Goal: Transaction & Acquisition: Purchase product/service

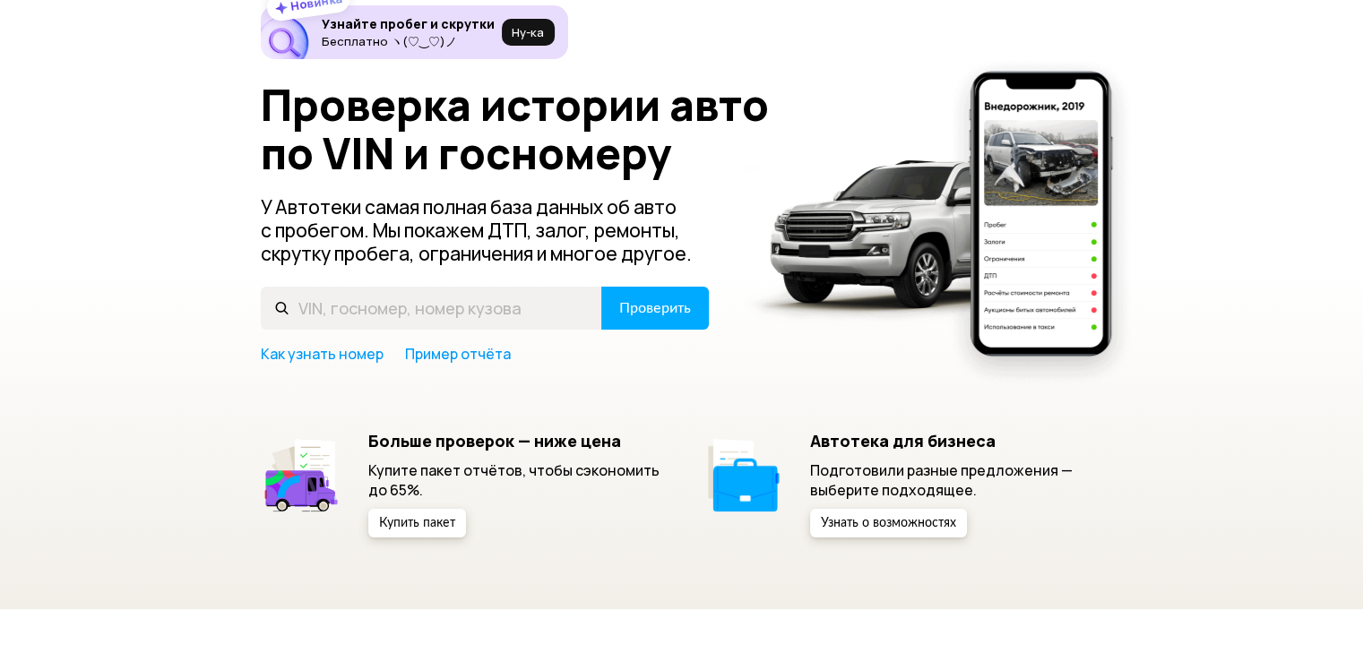
scroll to position [179, 0]
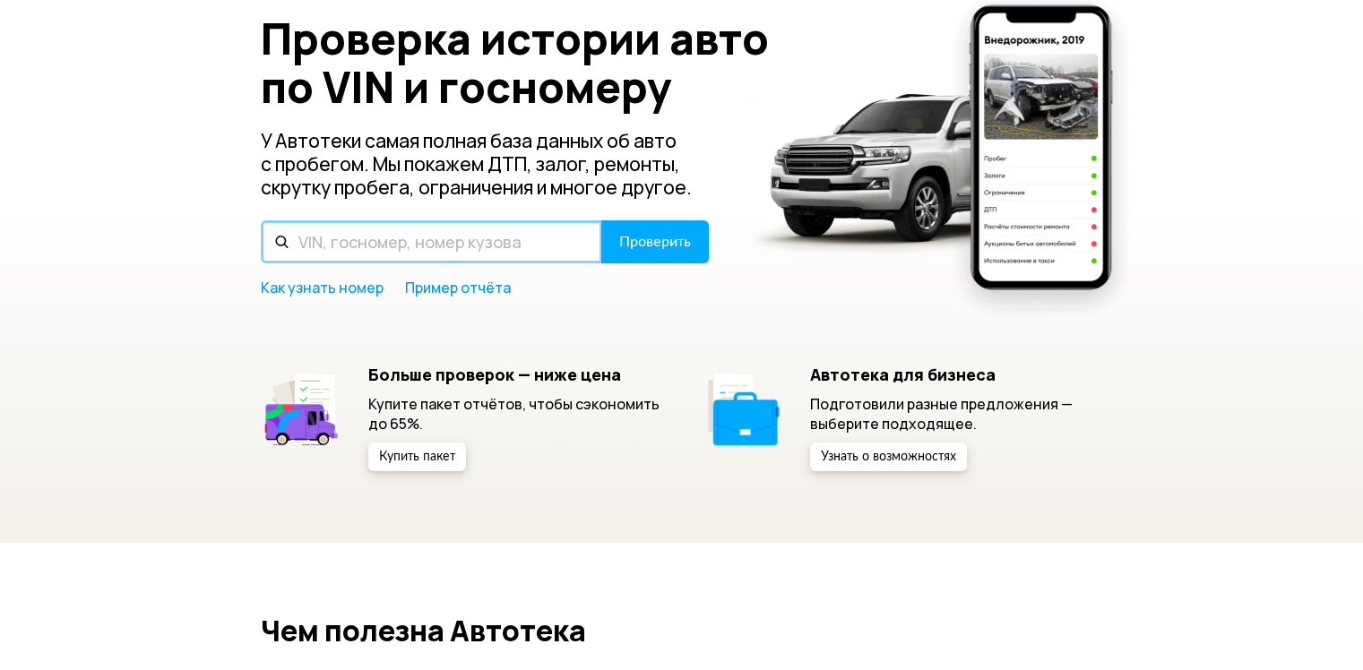
click at [458, 251] on input "text" at bounding box center [431, 241] width 341 height 43
type input "JMBLYV93WCJ004230"
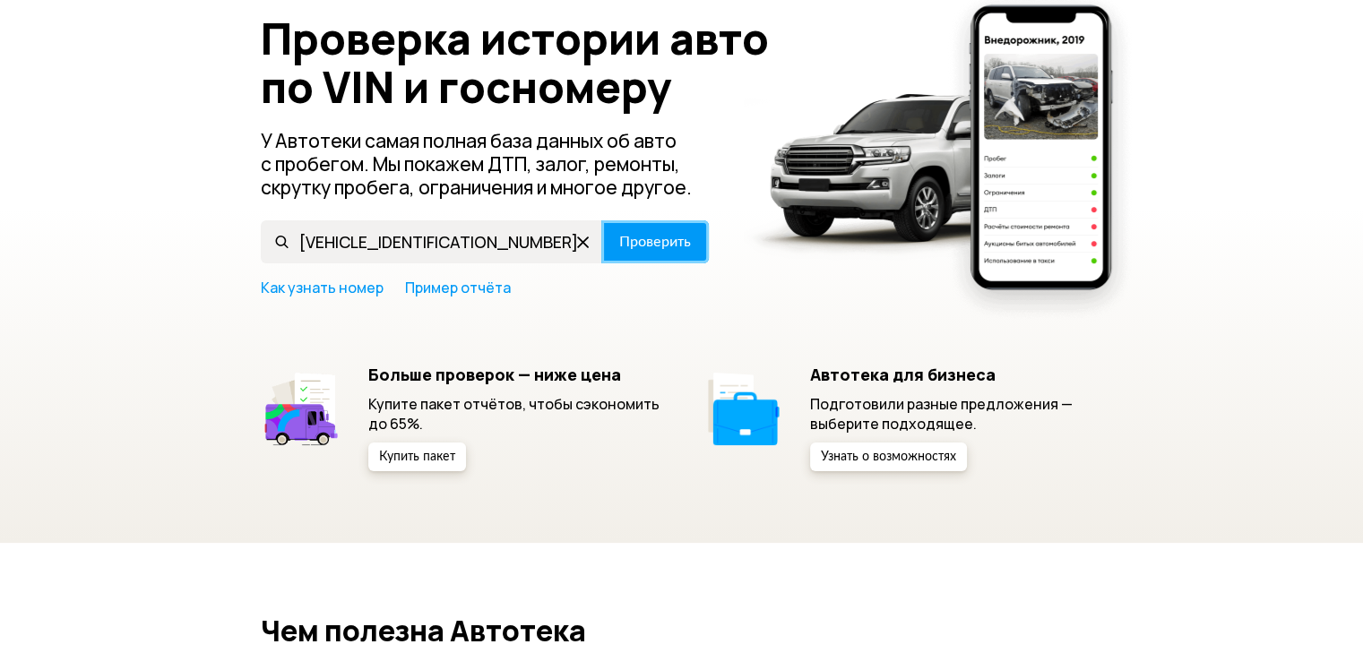
click at [666, 244] on span "Проверить" at bounding box center [655, 242] width 72 height 14
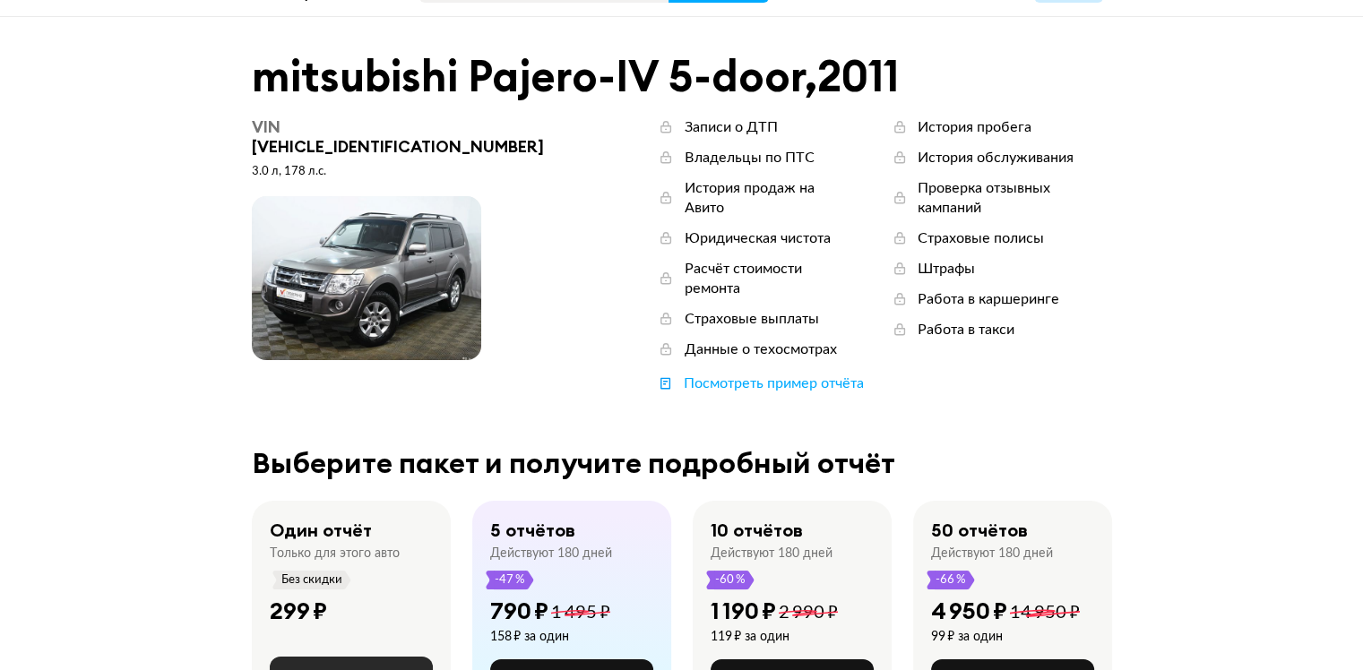
scroll to position [90, 0]
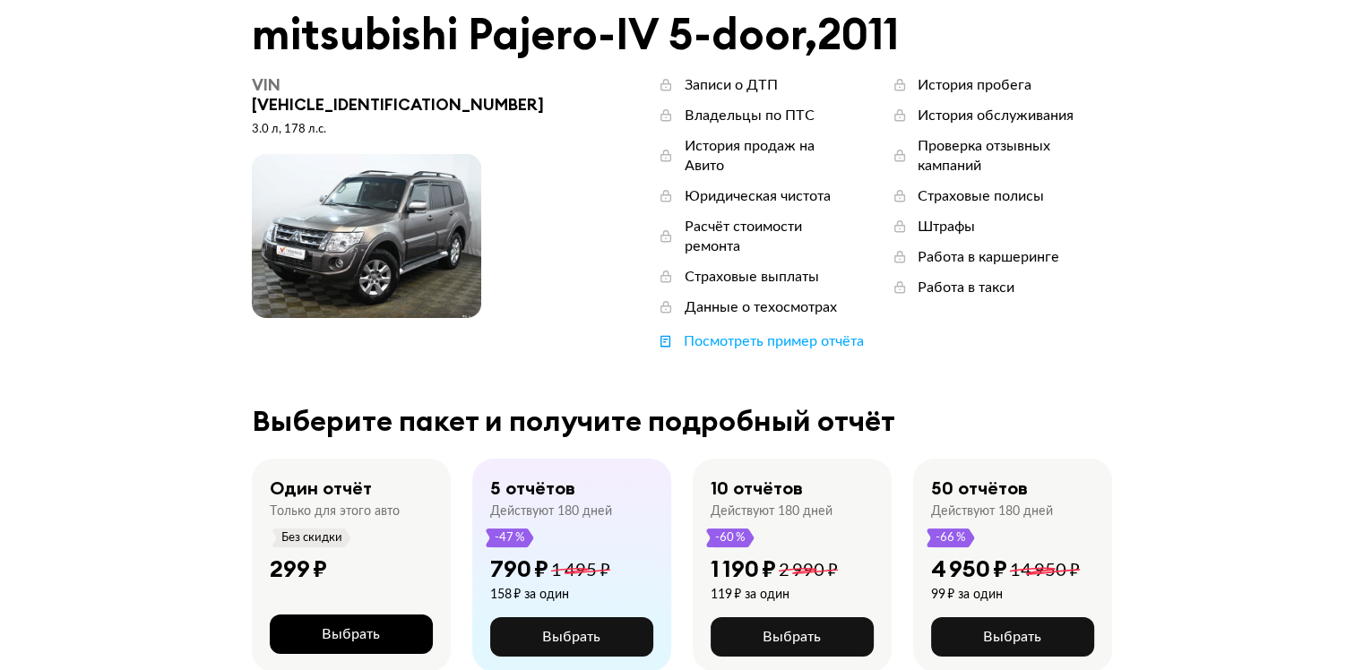
click at [348, 627] on span "Выбрать" at bounding box center [351, 634] width 58 height 14
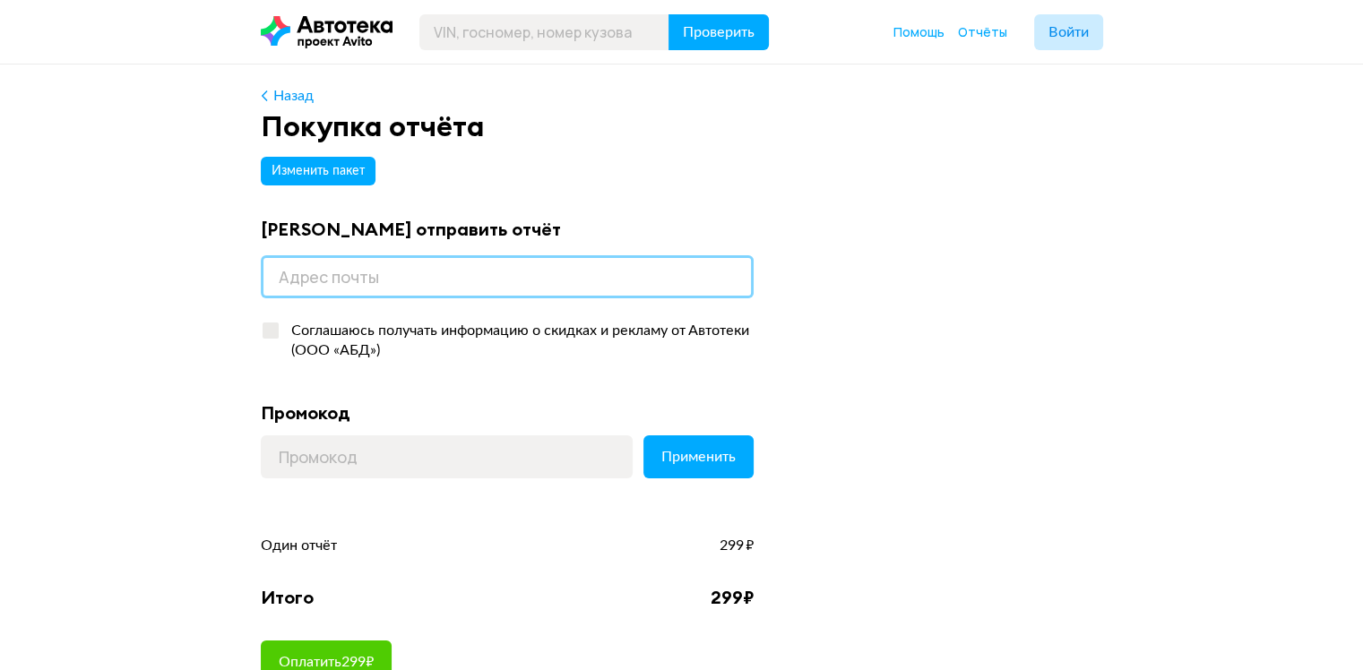
click at [420, 286] on input "email" at bounding box center [507, 276] width 493 height 43
type input "den_pskov@mail.ru"
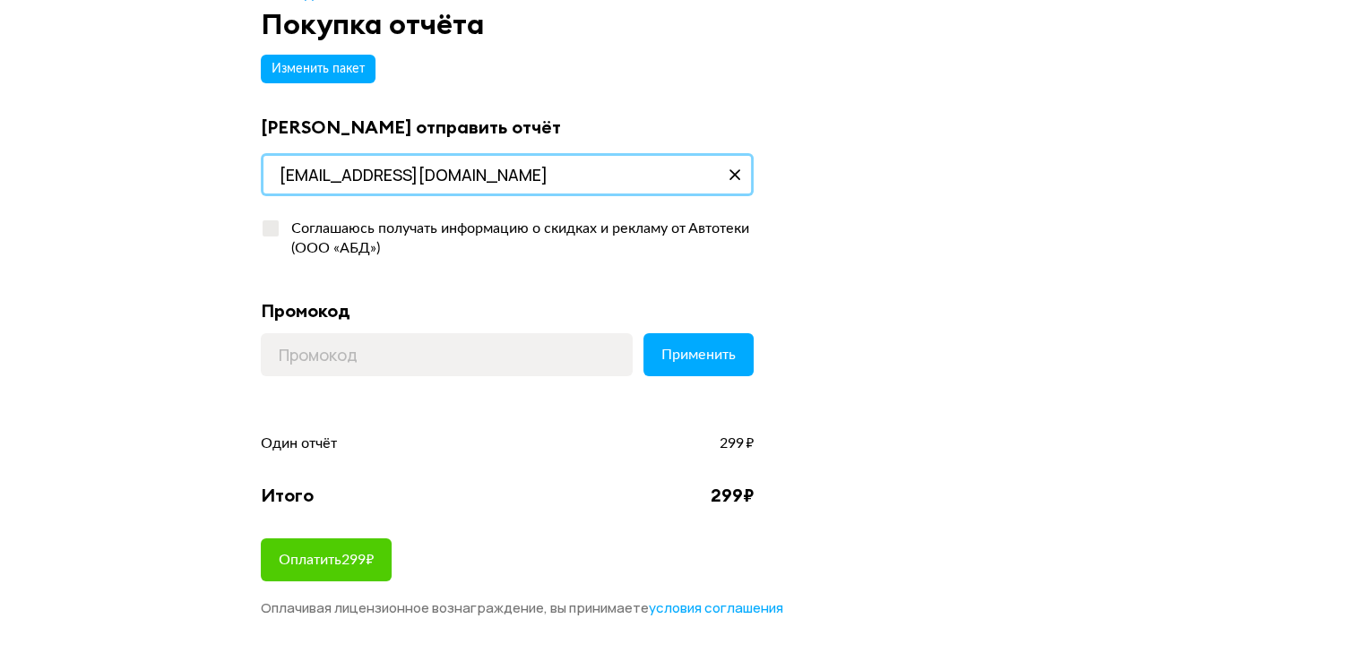
scroll to position [179, 0]
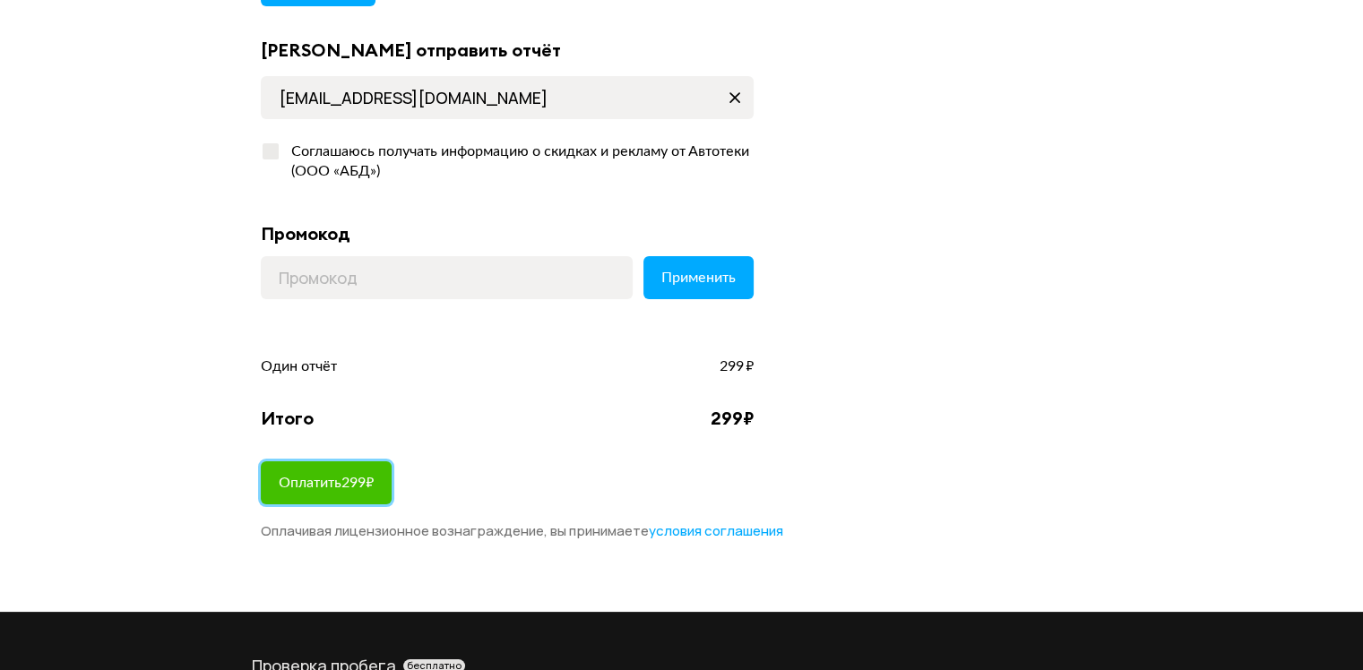
click at [323, 480] on span "Оплатить 299 ₽" at bounding box center [326, 483] width 95 height 14
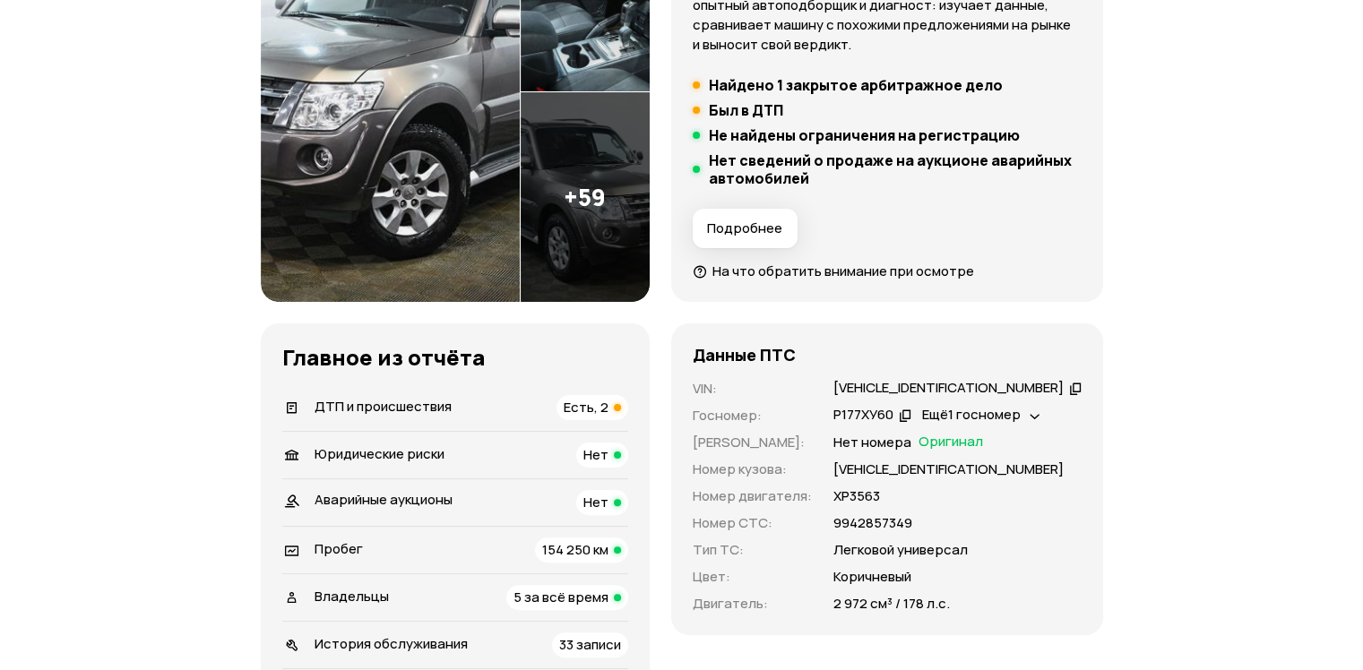
scroll to position [538, 0]
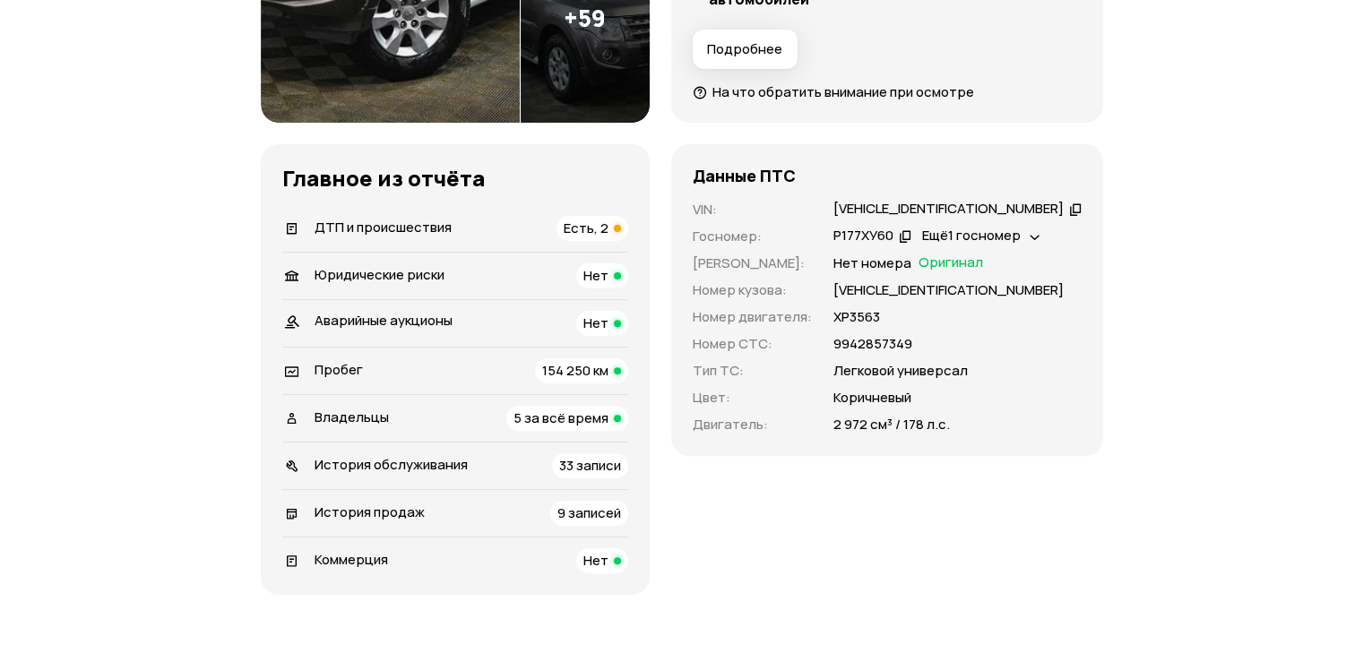
click at [1045, 235] on div "Ещё 1 госномер" at bounding box center [980, 236] width 127 height 19
click at [1045, 245] on div "Ещё 1 госномер" at bounding box center [980, 236] width 127 height 19
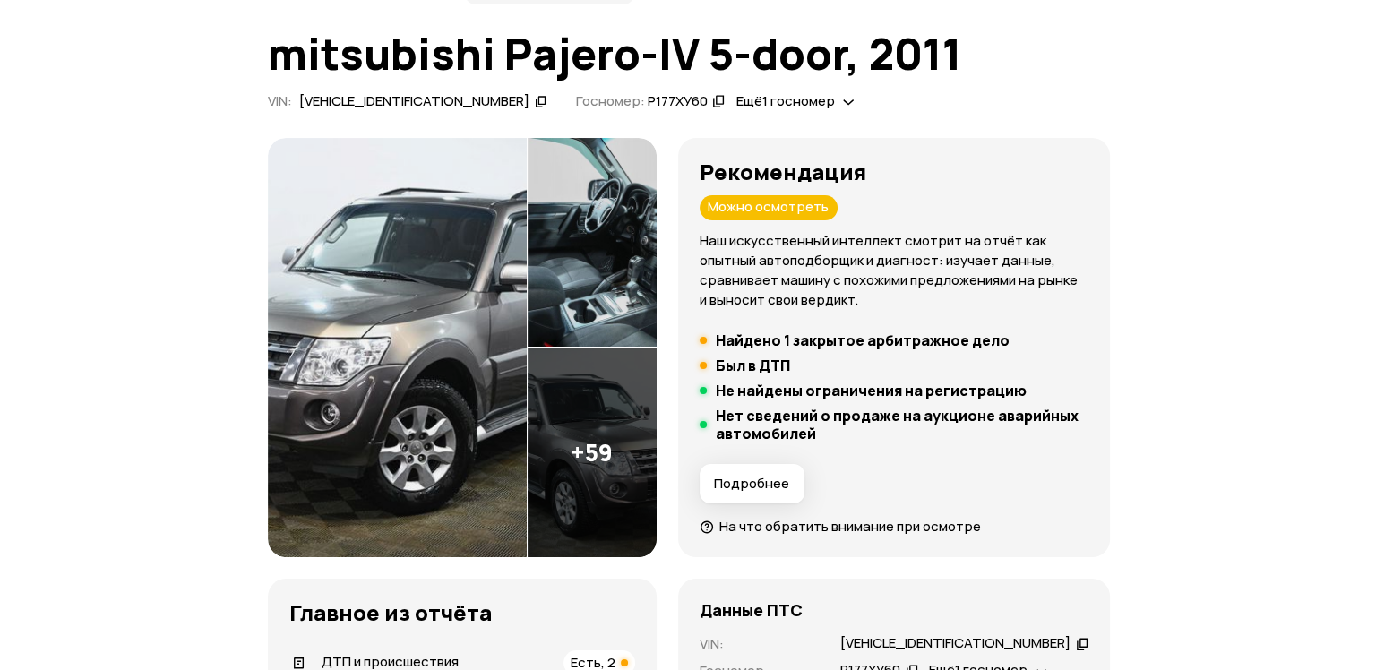
scroll to position [179, 0]
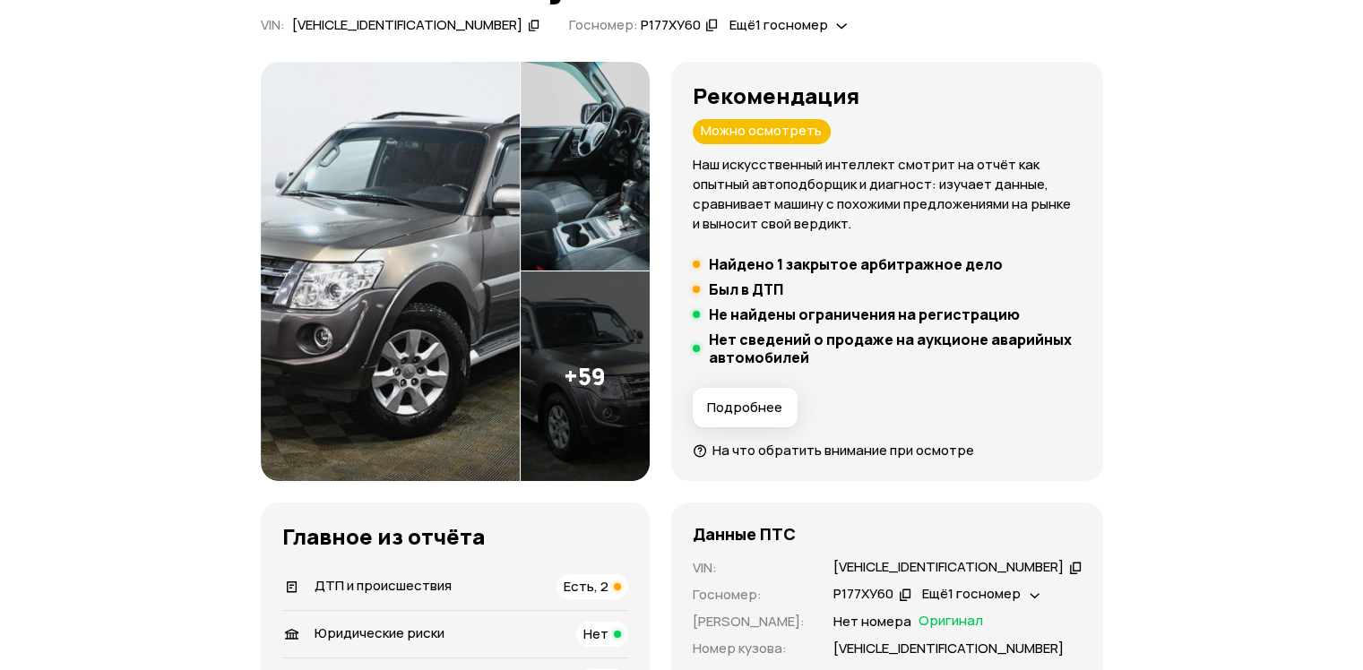
click at [770, 409] on span "Подробнее" at bounding box center [744, 408] width 75 height 18
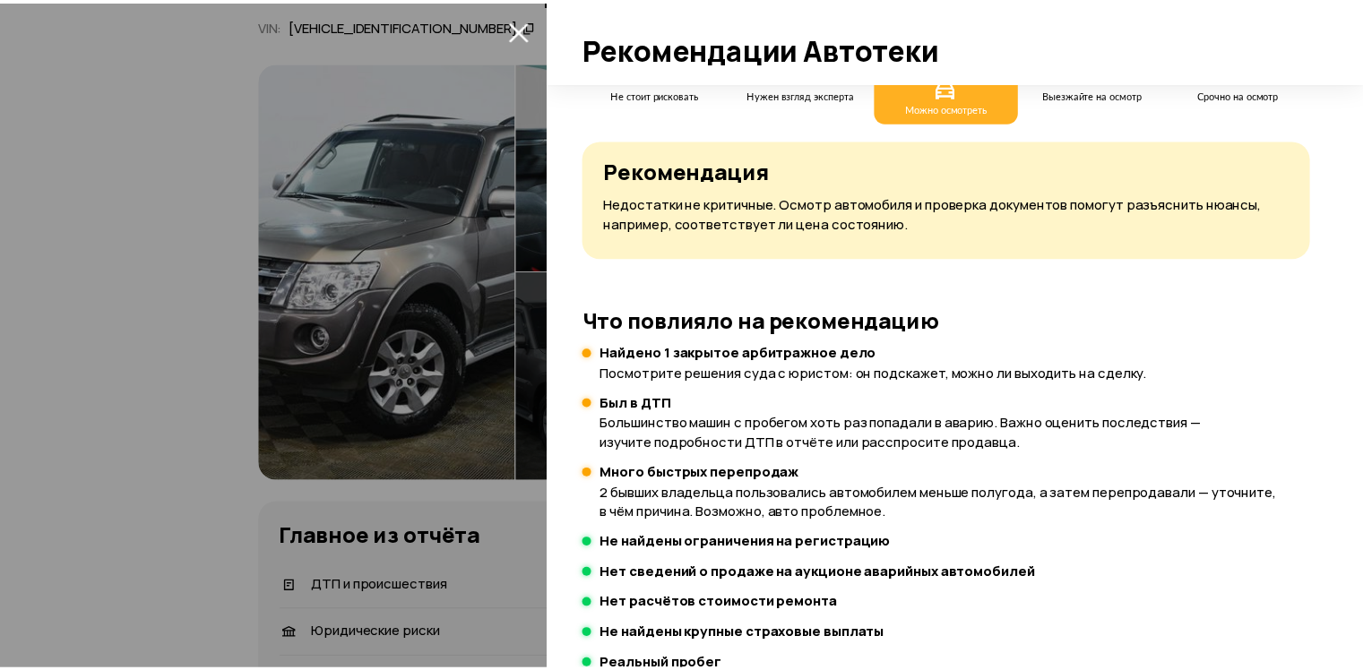
scroll to position [0, 0]
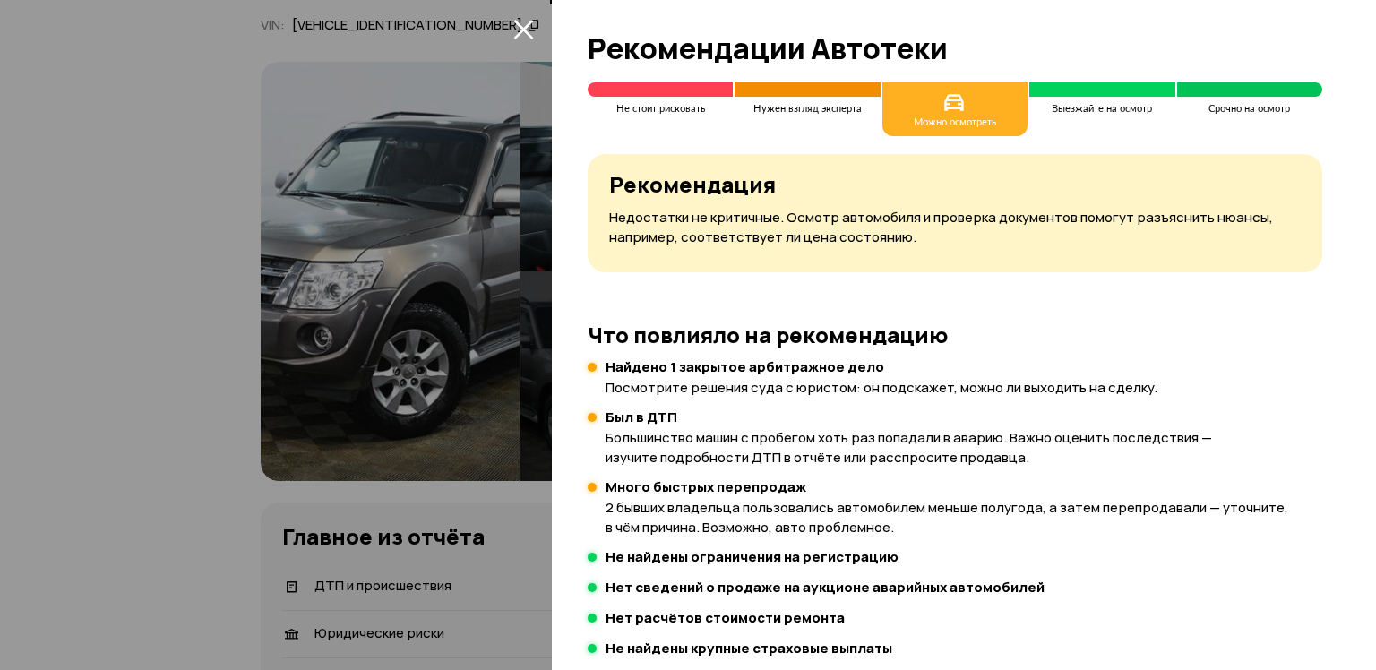
click at [516, 25] on icon "закрыть" at bounding box center [523, 29] width 21 height 21
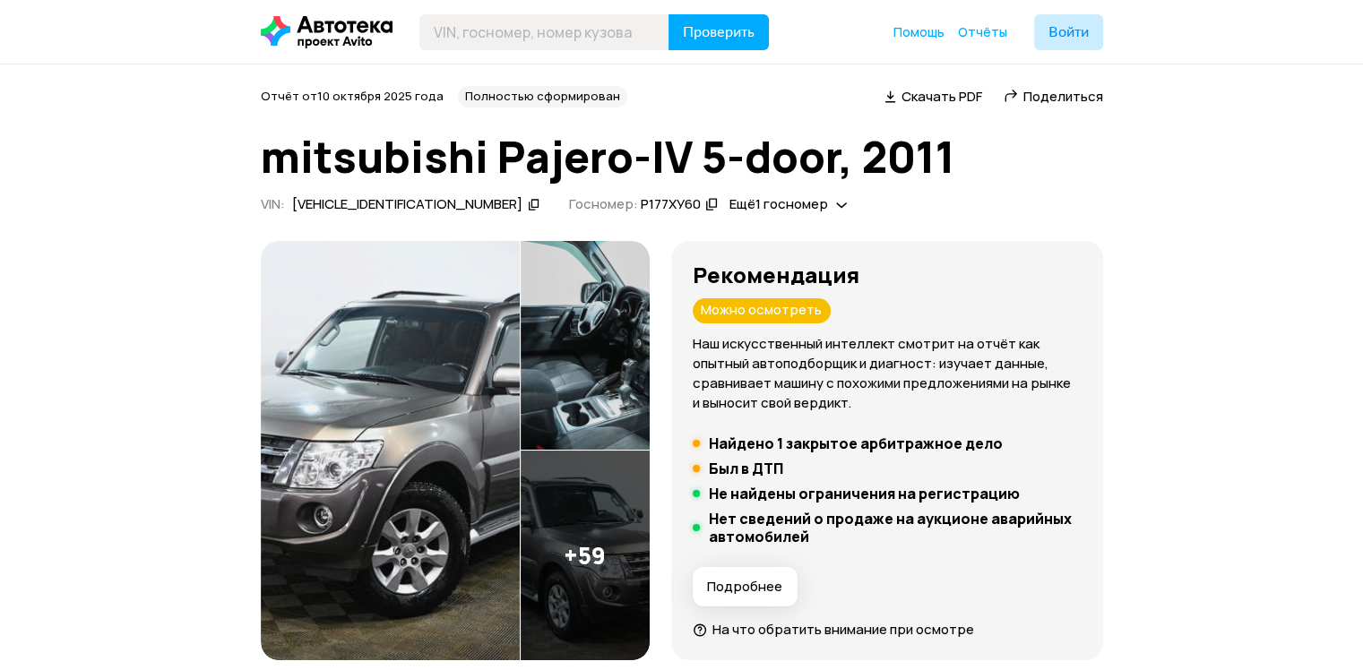
click at [740, 201] on span "Ещё 1 госномер" at bounding box center [777, 203] width 99 height 19
click at [788, 203] on div "VIN : JMBLYV93WCJ004230   Госномер: Р177ХУ60   Ещё 1 госномер" at bounding box center [682, 207] width 842 height 24
click at [444, 384] on img at bounding box center [390, 451] width 259 height 420
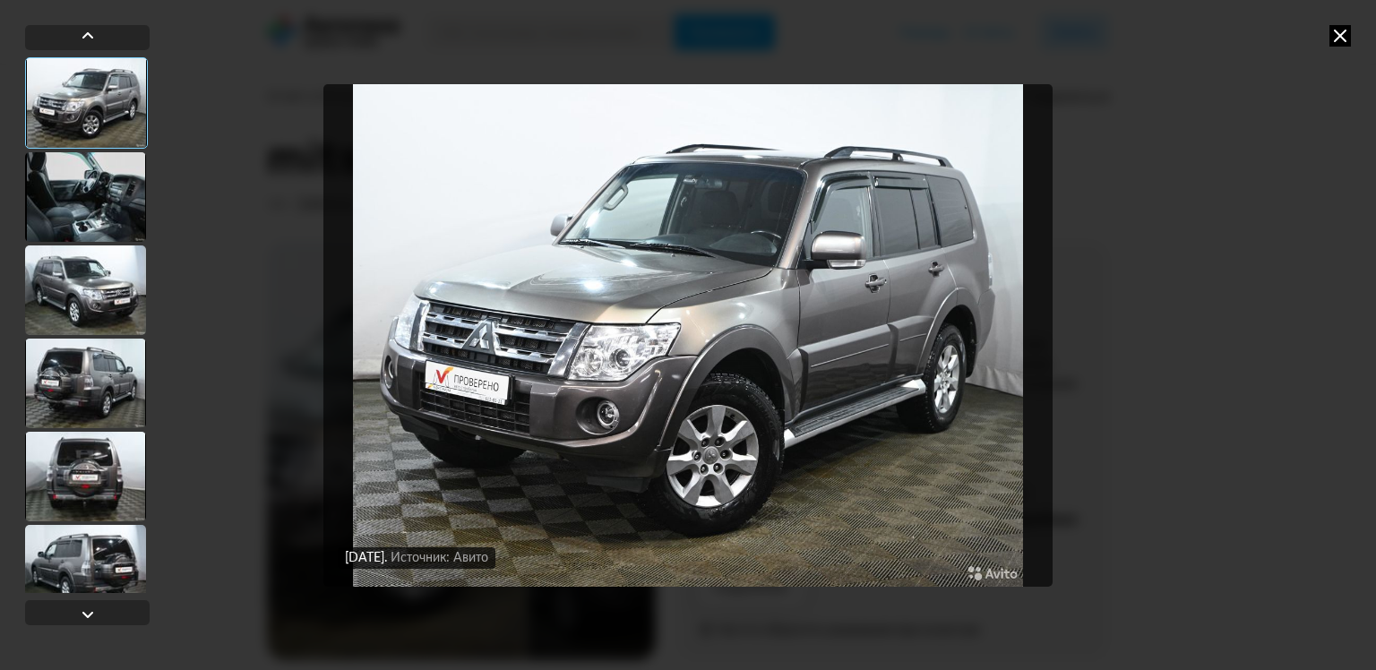
click at [73, 202] on div at bounding box center [85, 197] width 121 height 90
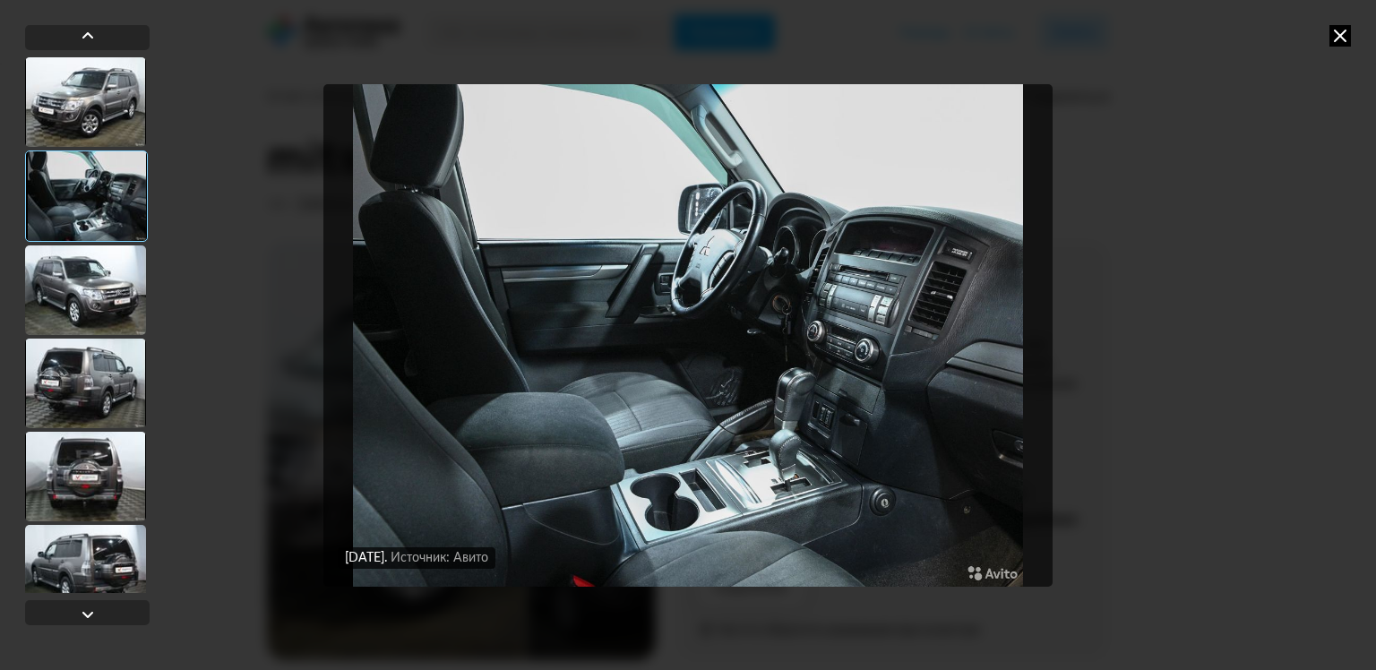
click at [80, 276] on div at bounding box center [85, 290] width 121 height 90
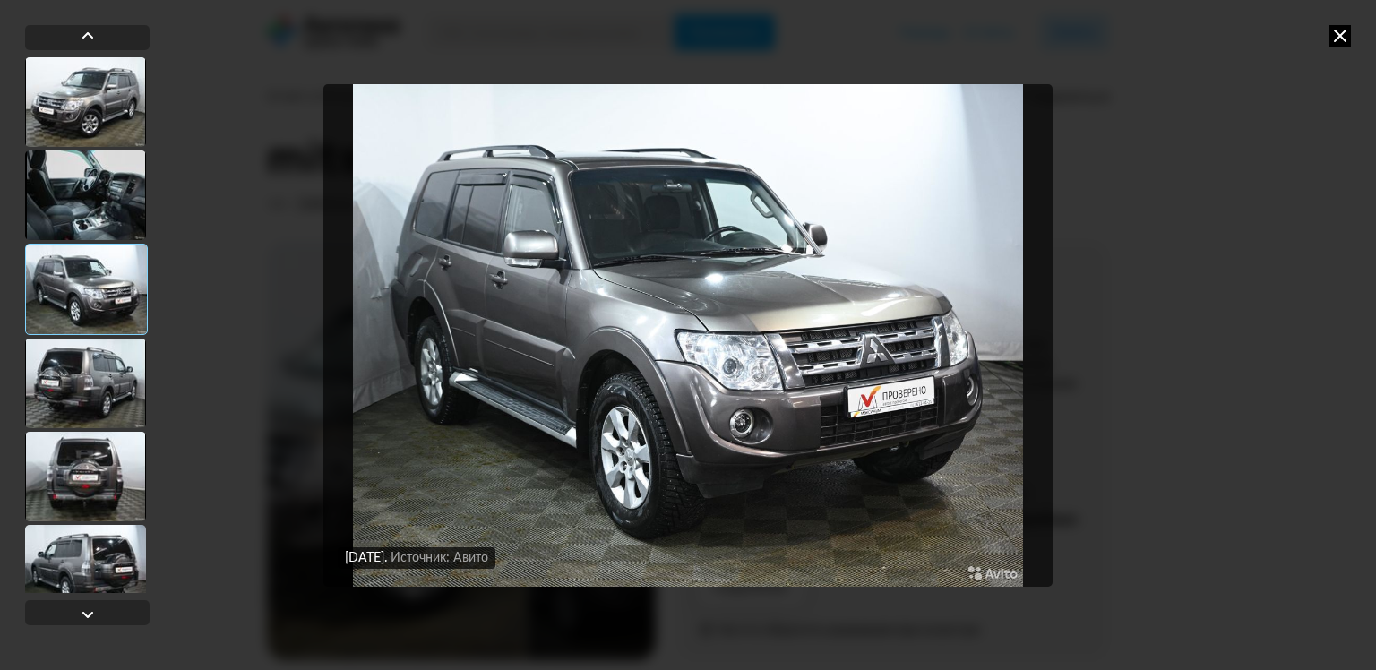
click at [72, 325] on div at bounding box center [86, 289] width 123 height 91
click at [65, 368] on div at bounding box center [85, 384] width 121 height 90
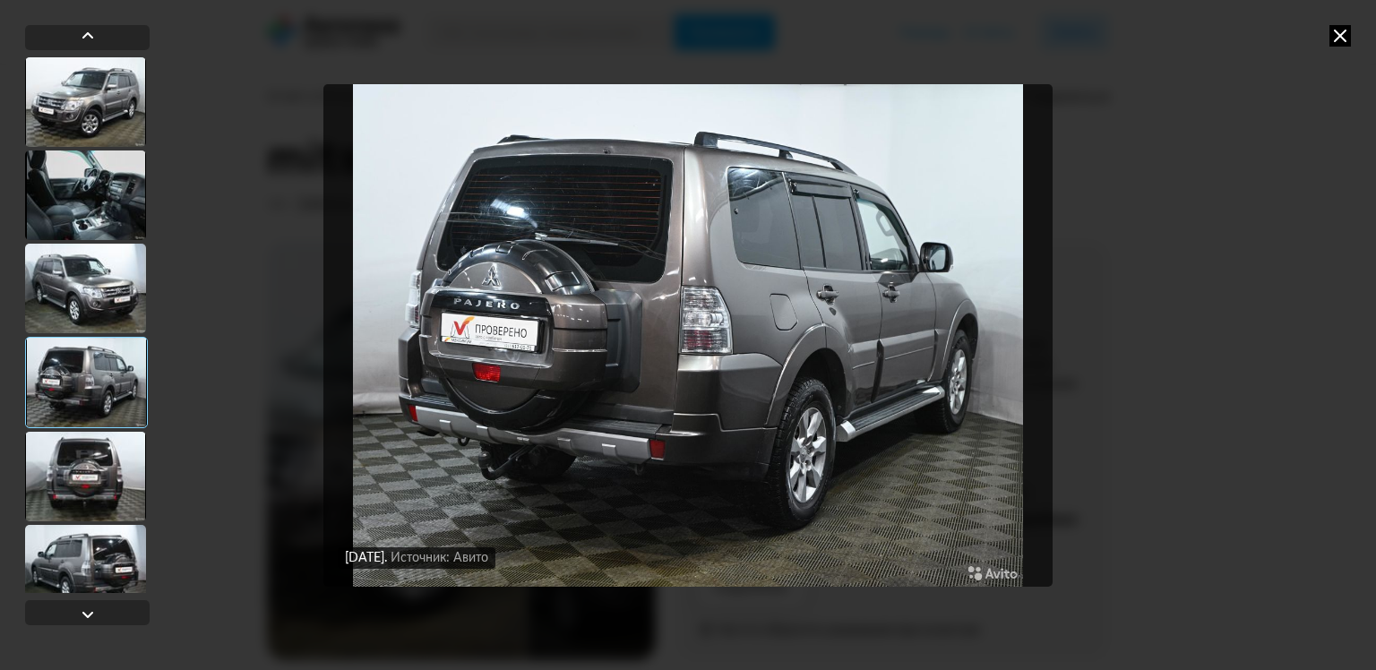
click at [65, 426] on div at bounding box center [86, 382] width 123 height 91
click at [65, 455] on div at bounding box center [85, 477] width 121 height 90
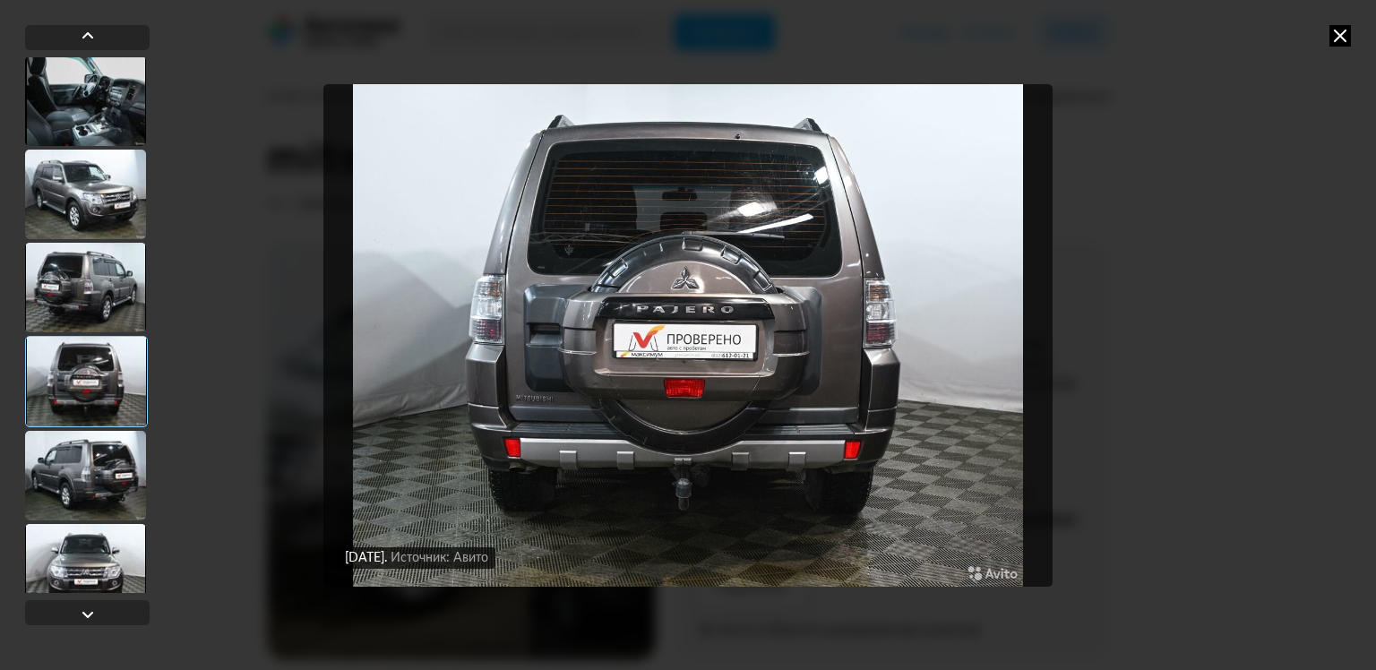
scroll to position [269, 0]
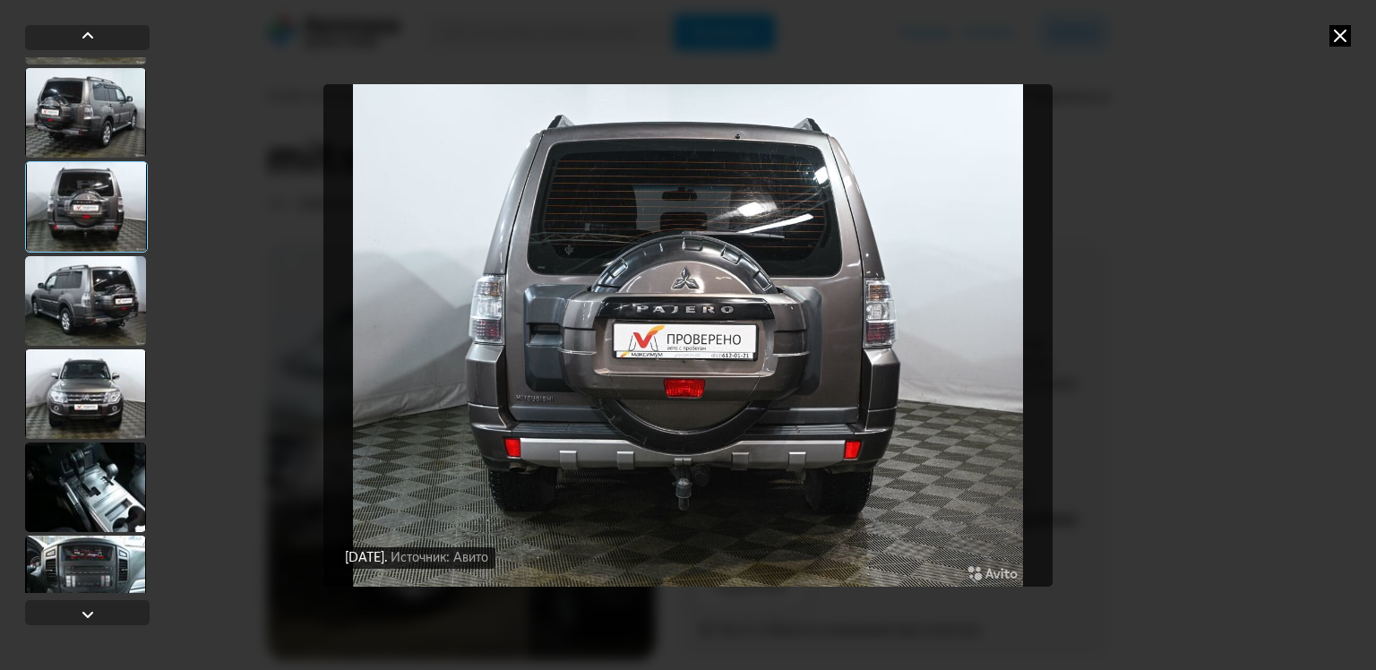
click at [86, 316] on div at bounding box center [85, 301] width 121 height 90
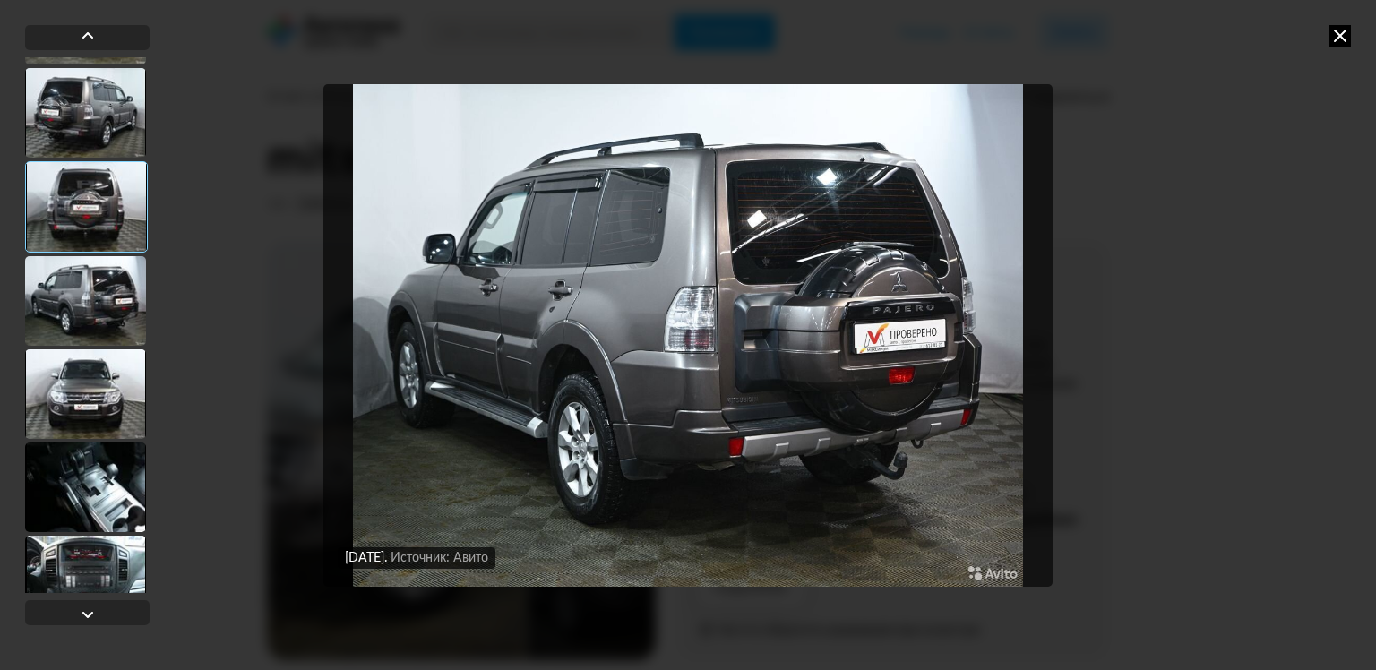
click at [86, 371] on div at bounding box center [85, 394] width 121 height 90
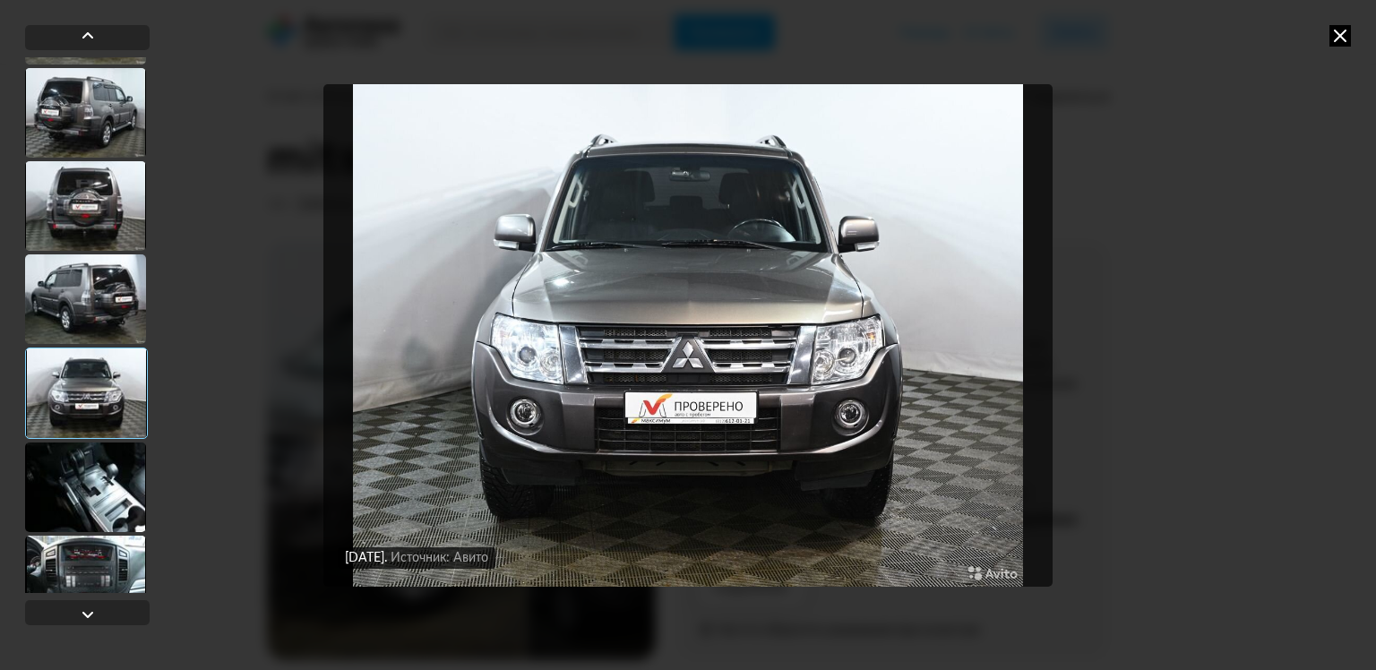
click at [72, 459] on div at bounding box center [85, 488] width 121 height 90
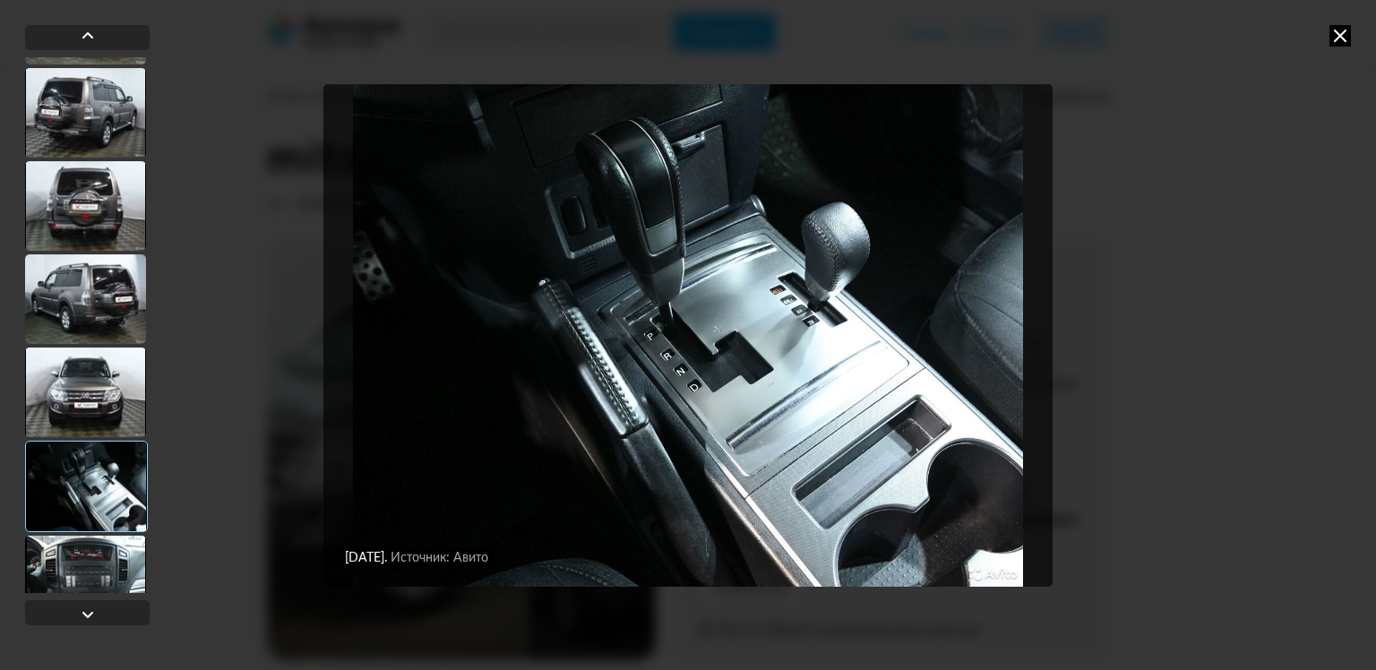
click at [98, 550] on div at bounding box center [85, 581] width 121 height 90
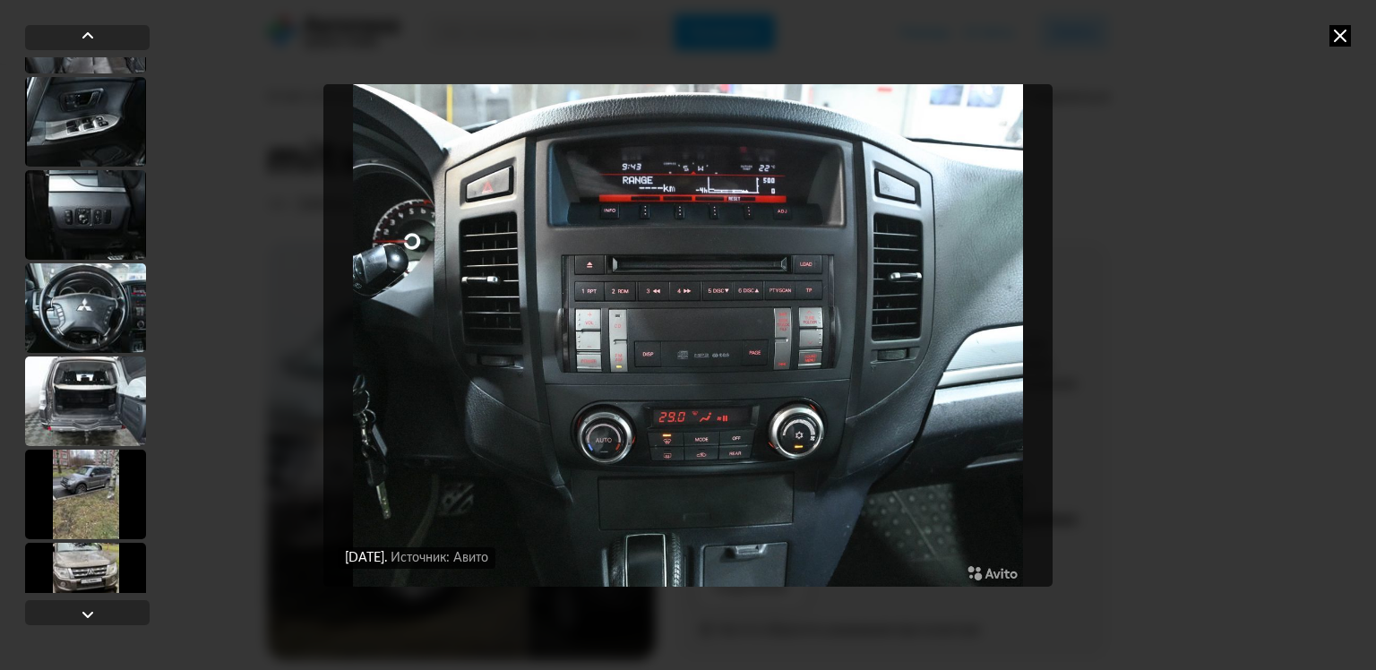
scroll to position [1165, 0]
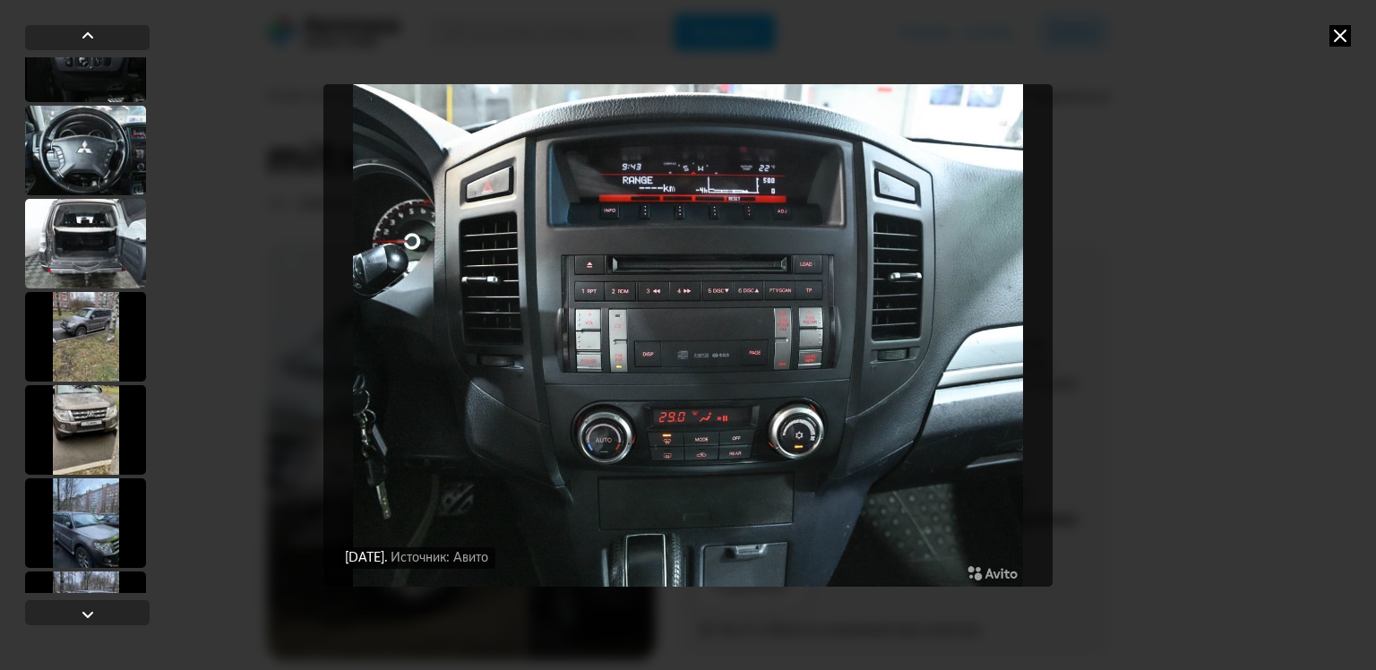
click at [81, 331] on div at bounding box center [85, 337] width 121 height 90
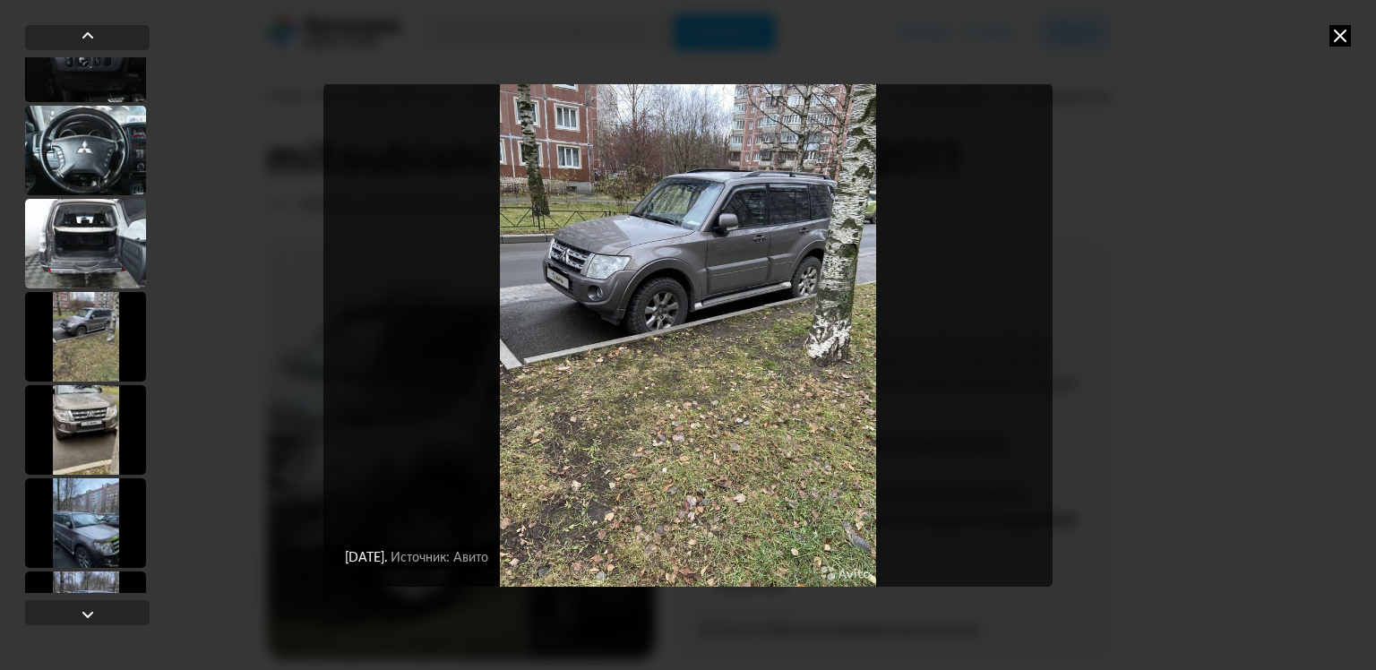
scroll to position [1163, 0]
click at [93, 424] on div at bounding box center [85, 432] width 121 height 90
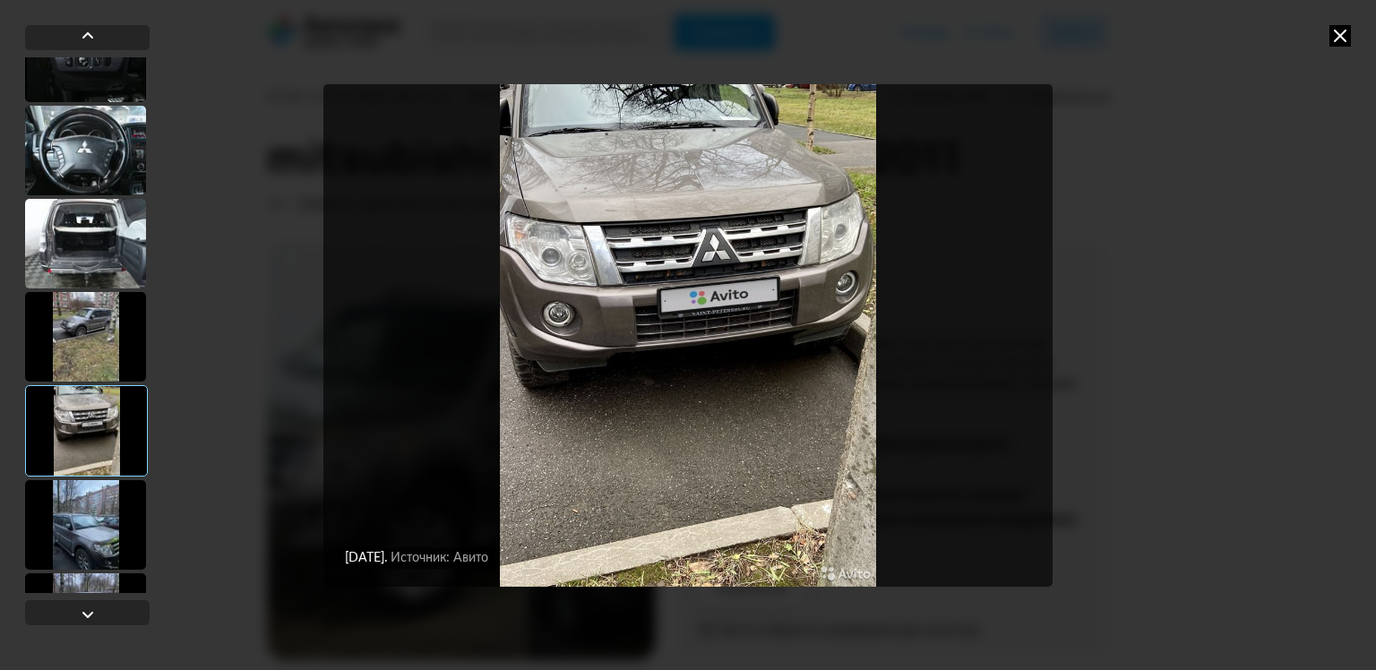
click at [80, 503] on div at bounding box center [85, 525] width 121 height 90
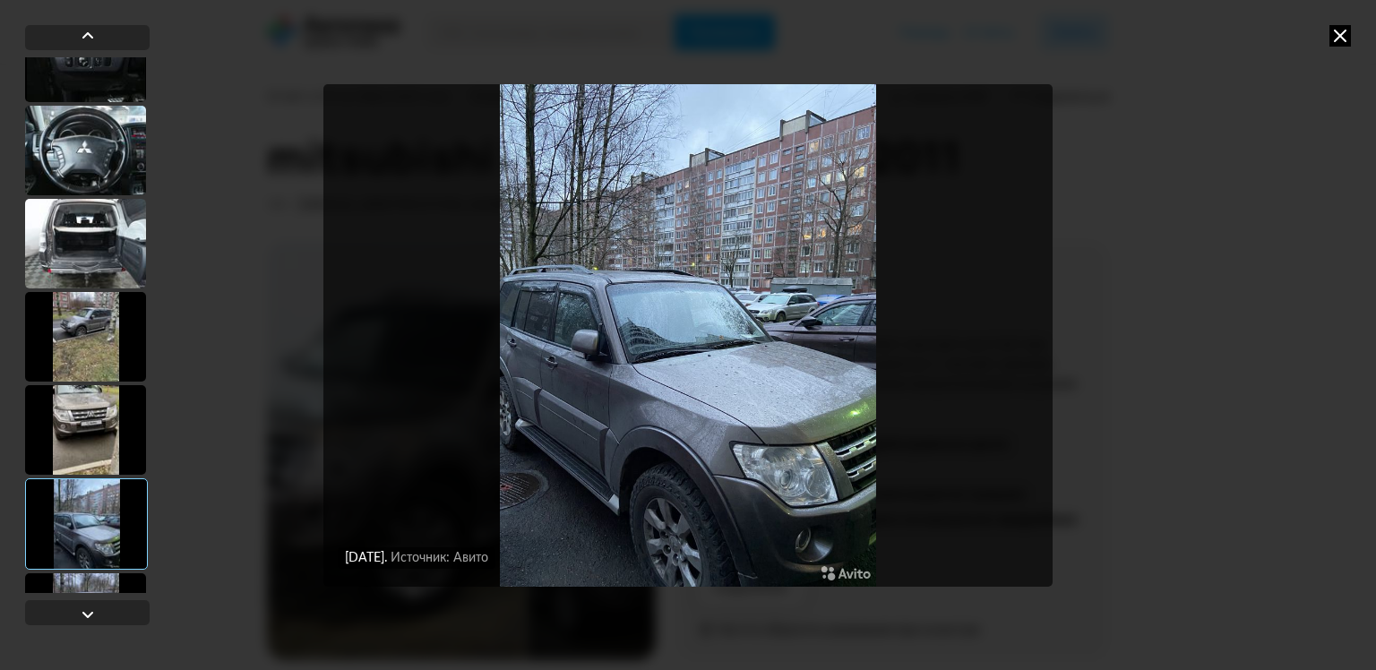
click at [70, 563] on div at bounding box center [86, 523] width 123 height 91
click at [78, 584] on div at bounding box center [85, 618] width 121 height 90
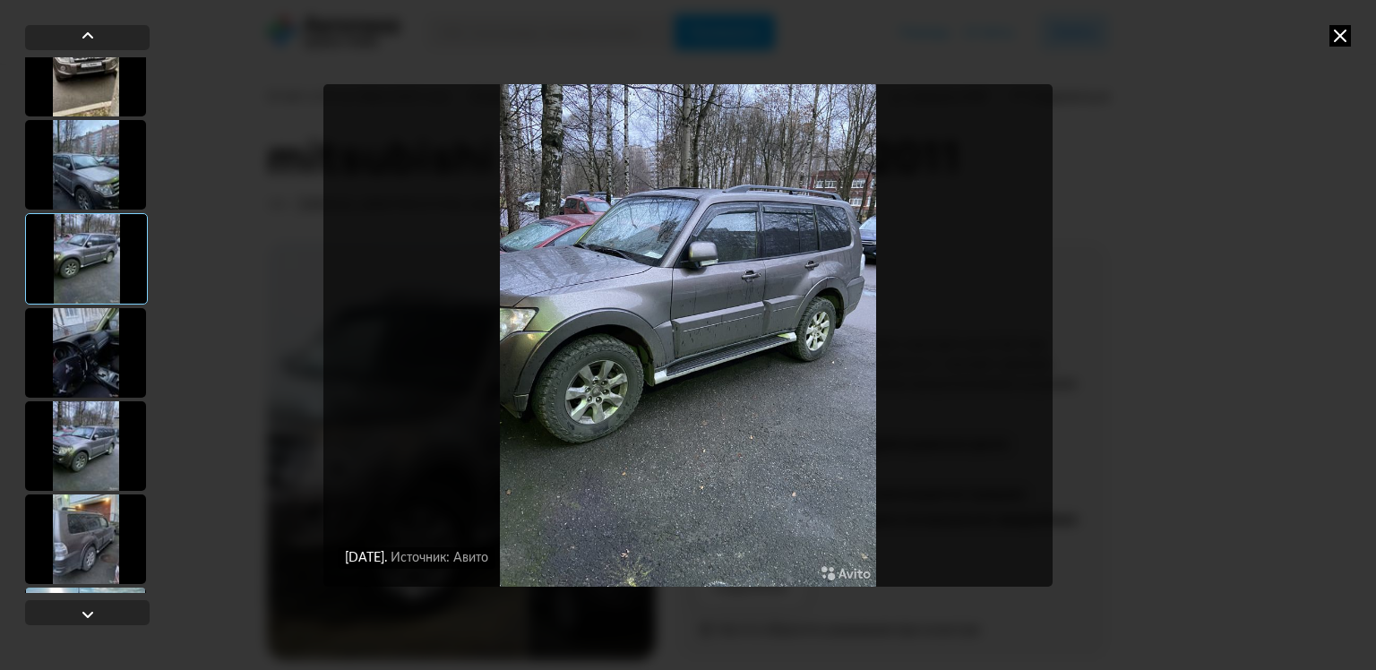
scroll to position [1700, 0]
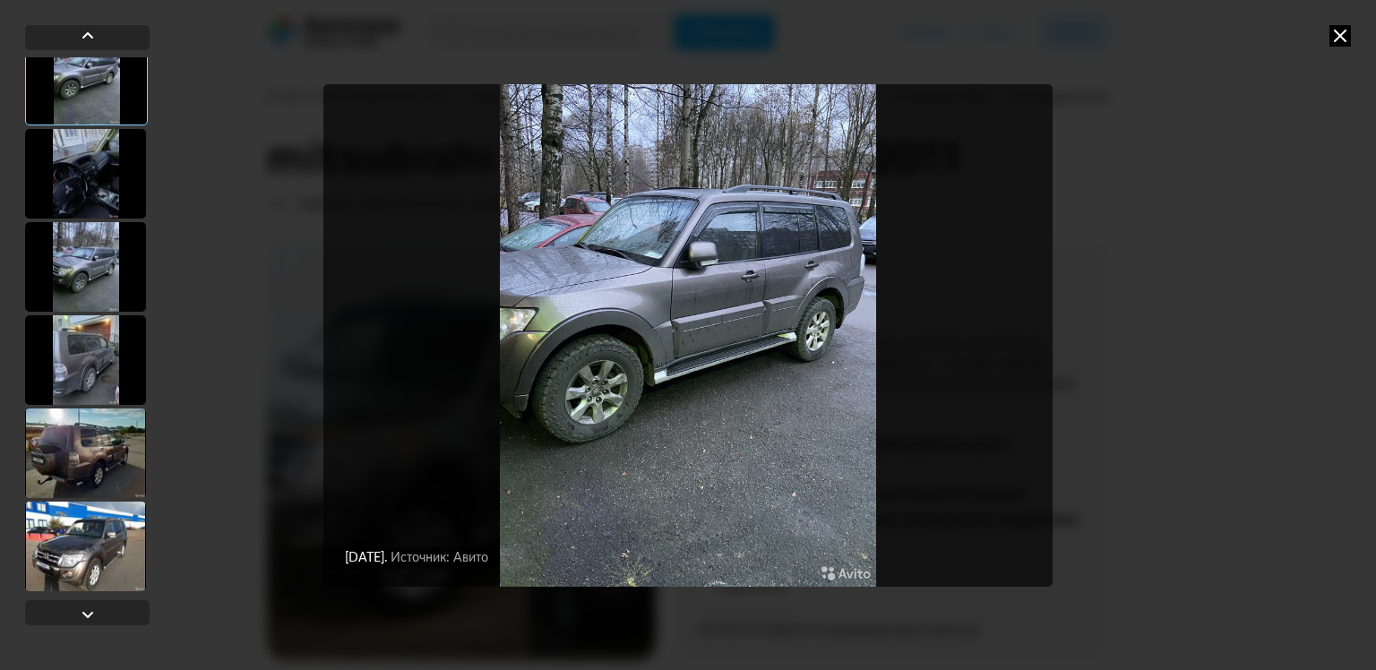
click at [80, 426] on div at bounding box center [85, 454] width 121 height 90
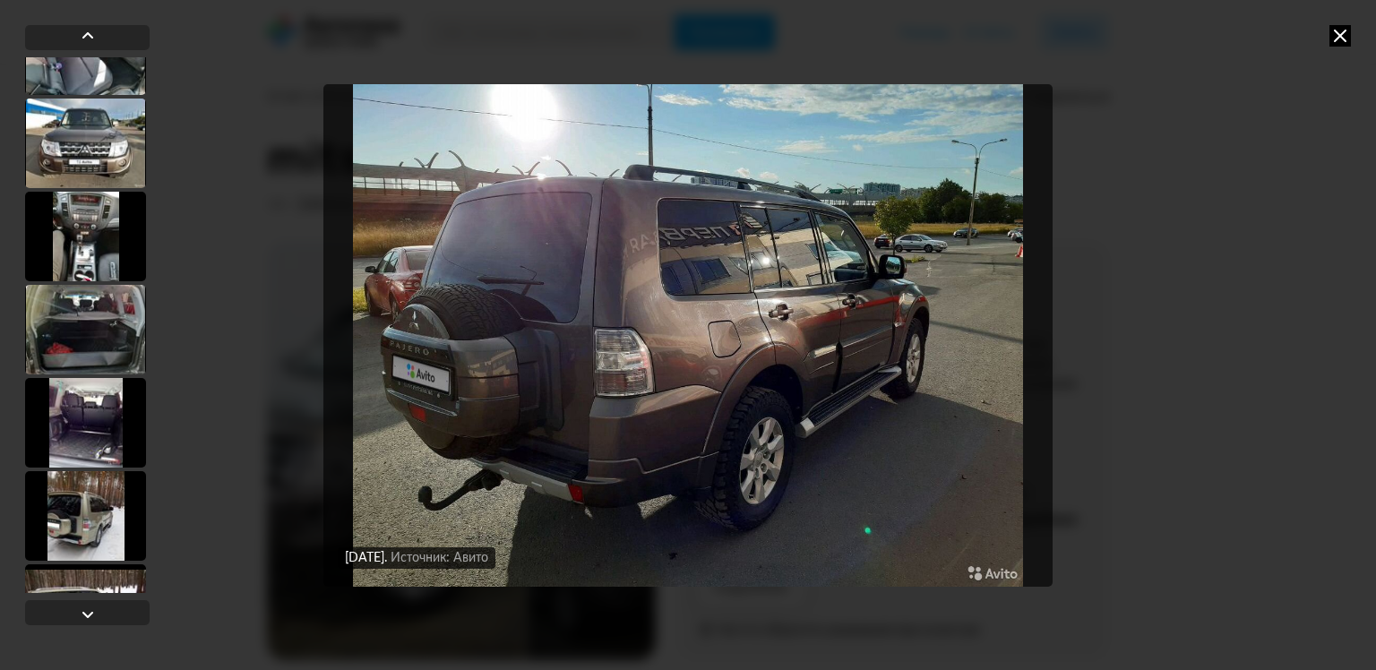
scroll to position [3313, 0]
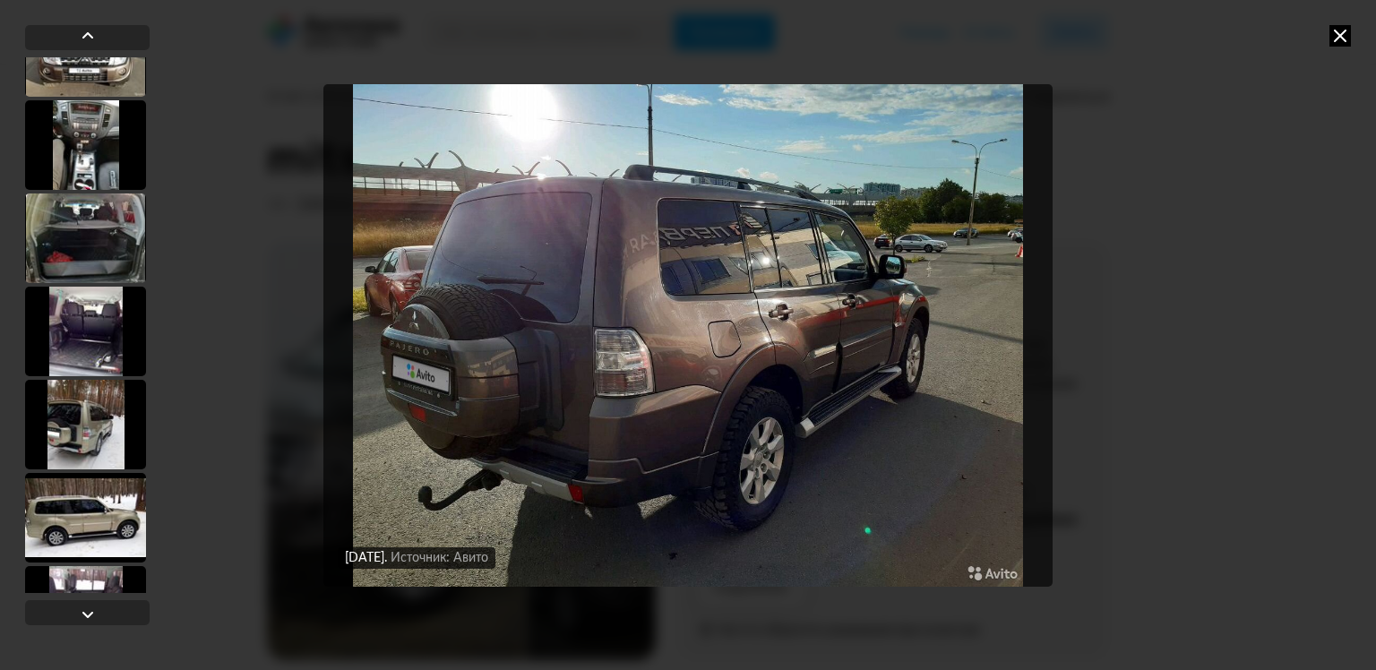
click at [84, 343] on div at bounding box center [85, 332] width 121 height 90
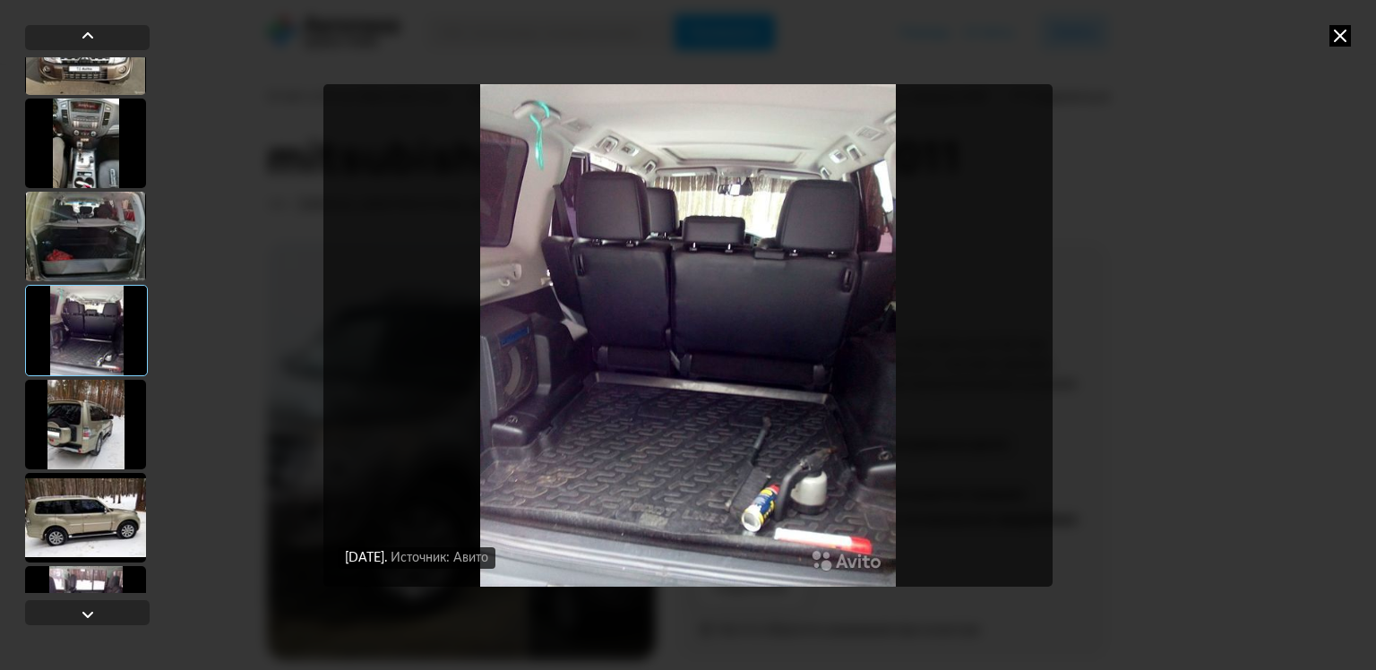
scroll to position [3311, 0]
click at [90, 424] on div at bounding box center [85, 427] width 121 height 90
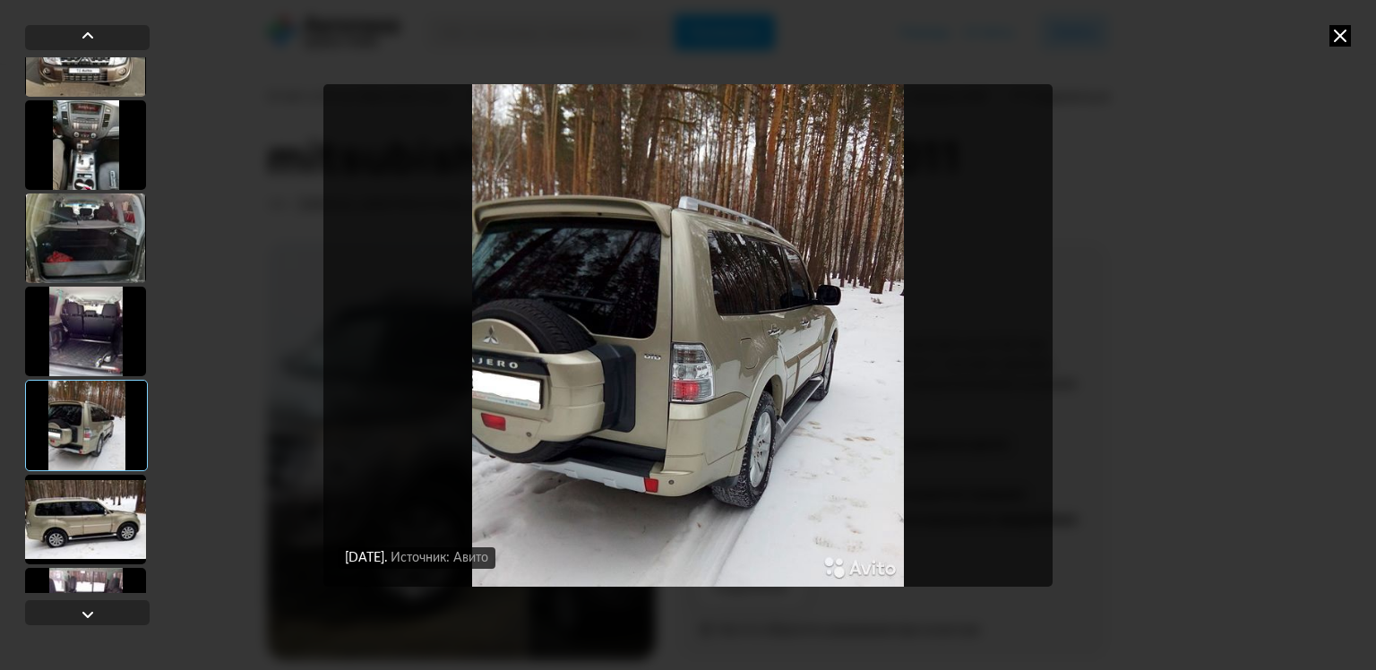
click at [88, 509] on div at bounding box center [85, 520] width 121 height 90
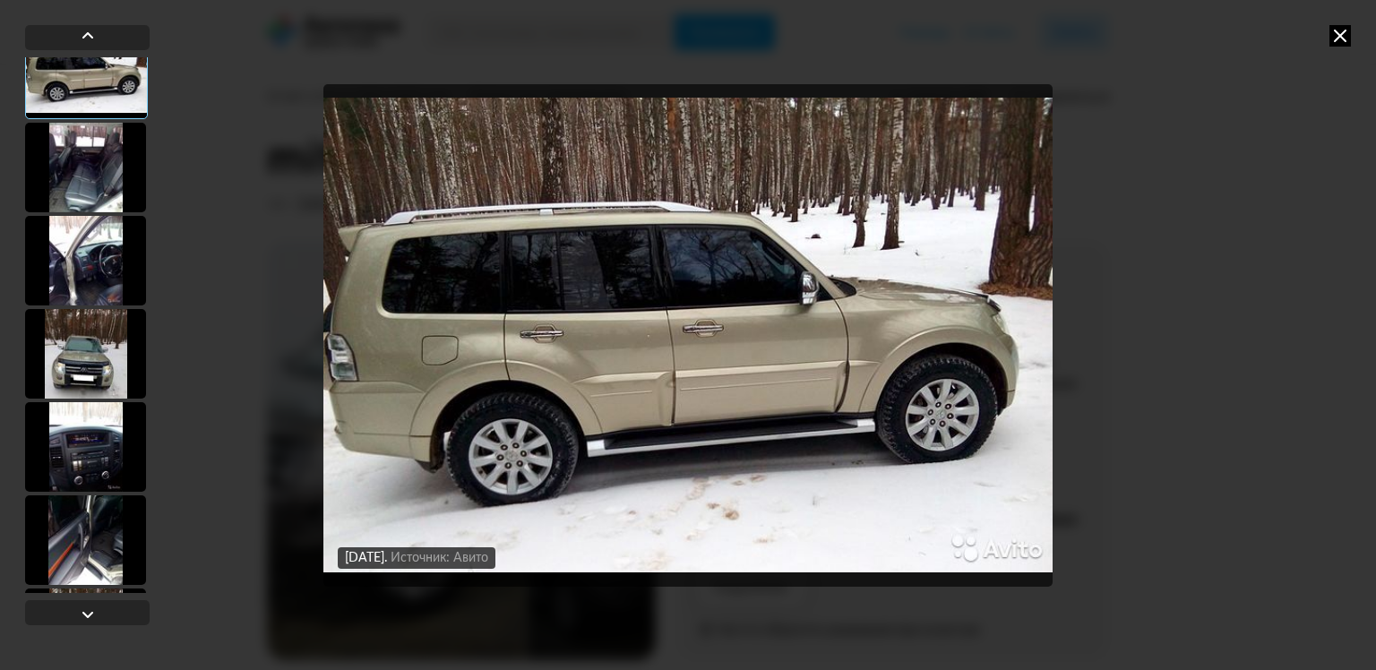
scroll to position [3759, 0]
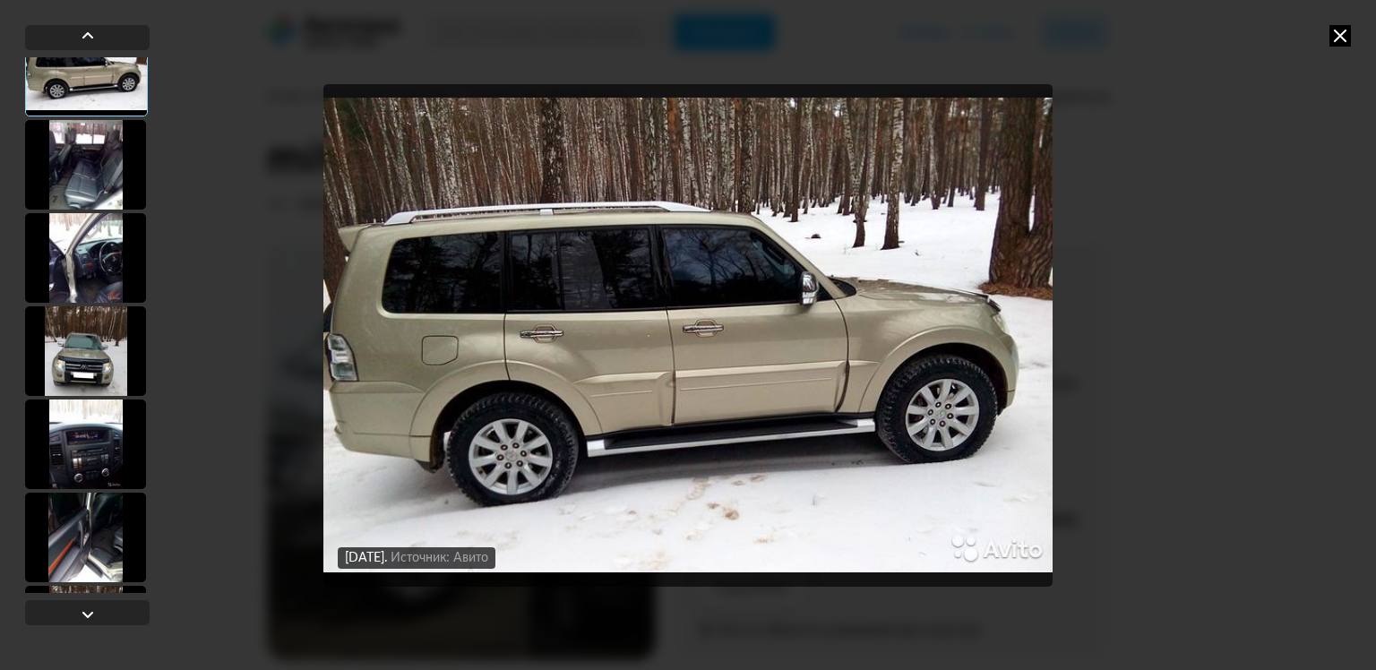
click at [82, 193] on div at bounding box center [85, 165] width 121 height 90
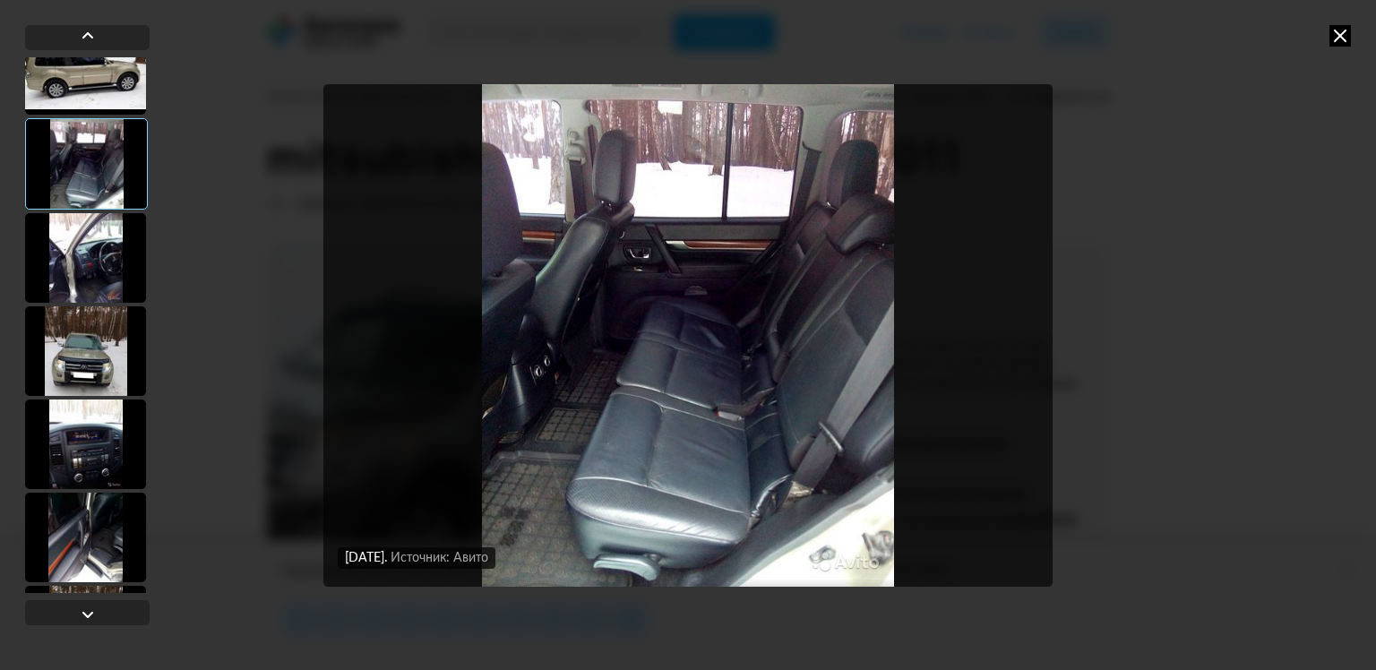
click at [90, 351] on div at bounding box center [85, 351] width 121 height 90
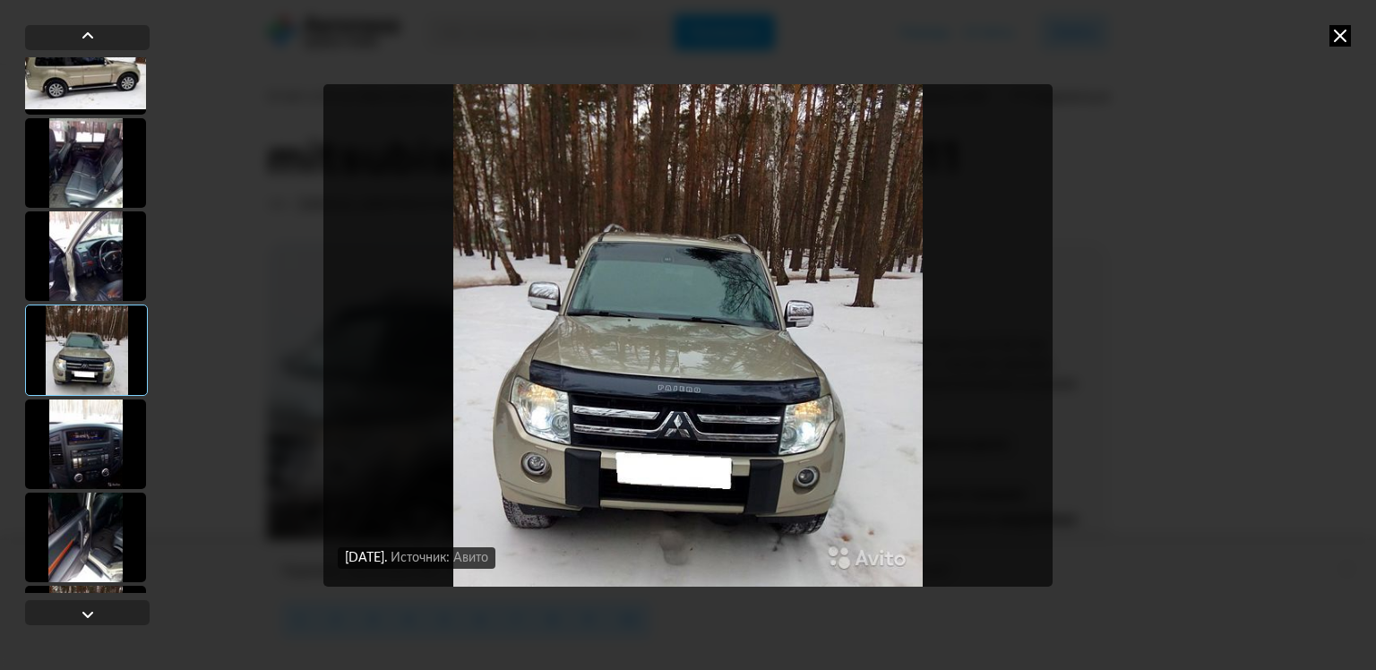
click at [85, 407] on div at bounding box center [85, 445] width 121 height 90
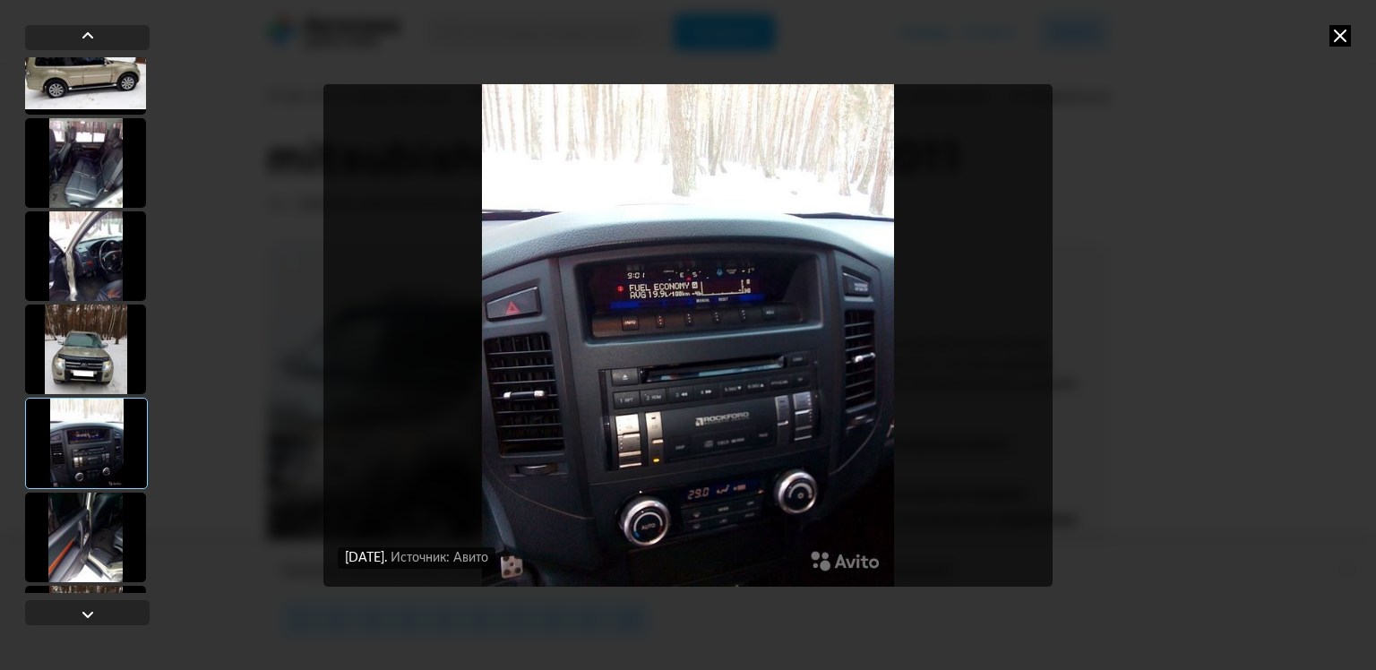
click at [67, 477] on div at bounding box center [86, 443] width 123 height 91
click at [73, 522] on div at bounding box center [85, 538] width 121 height 90
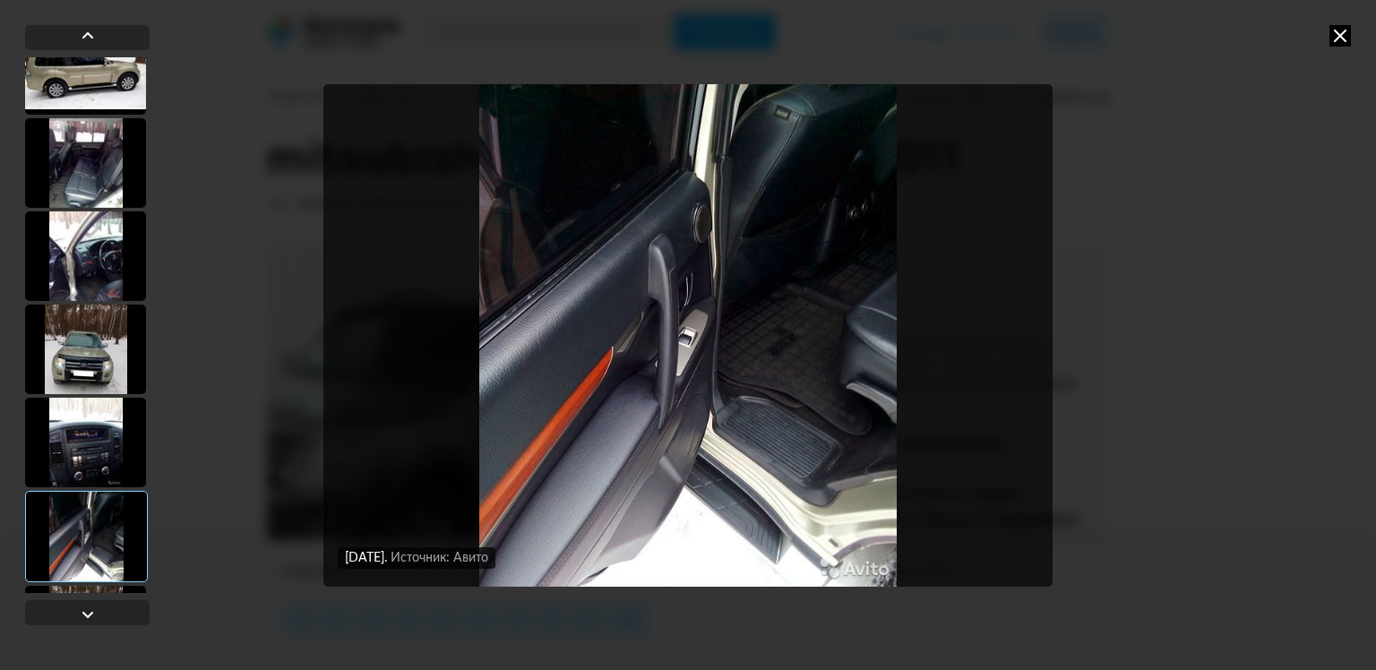
click at [77, 586] on div at bounding box center [85, 631] width 121 height 90
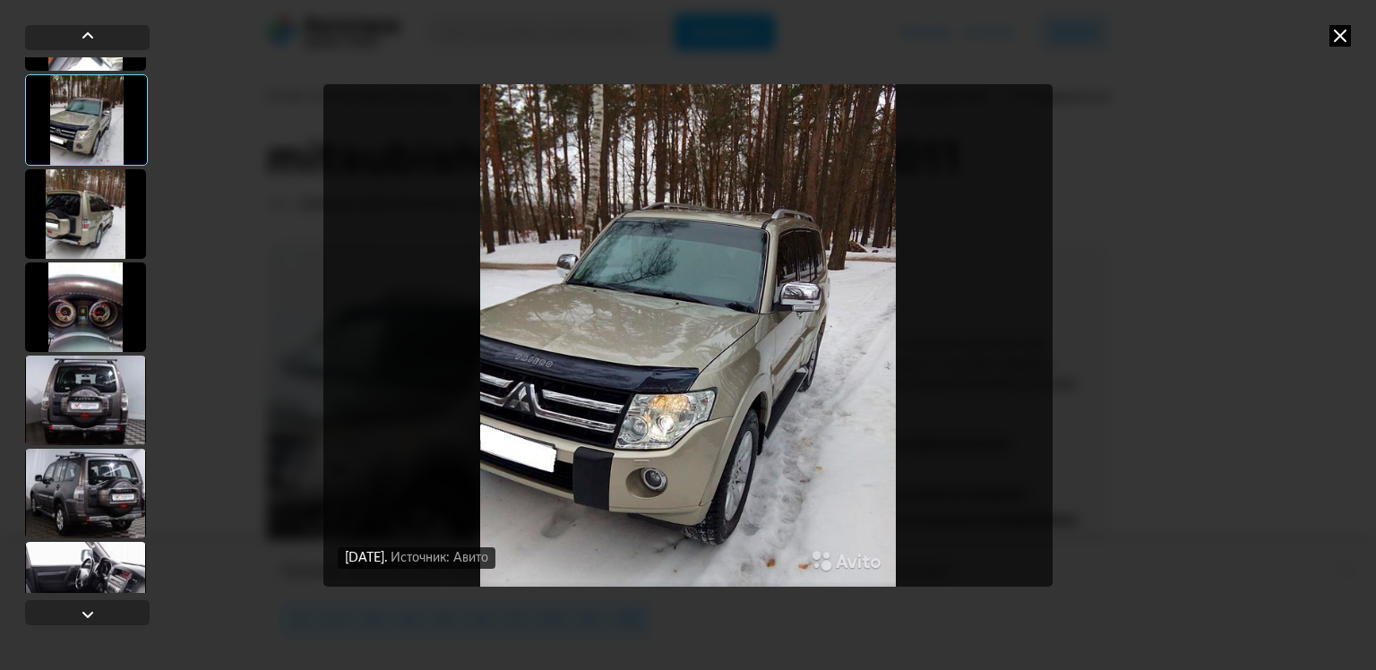
scroll to position [4476, 0]
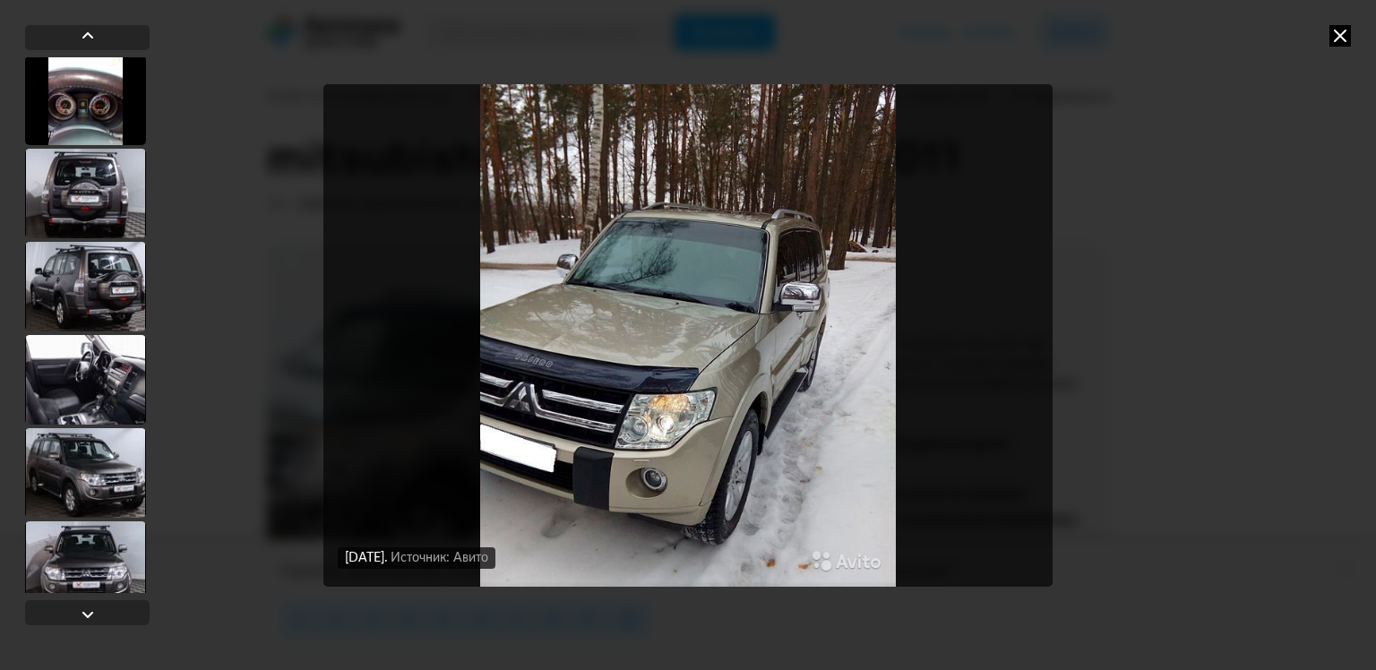
click at [70, 460] on div at bounding box center [85, 473] width 121 height 90
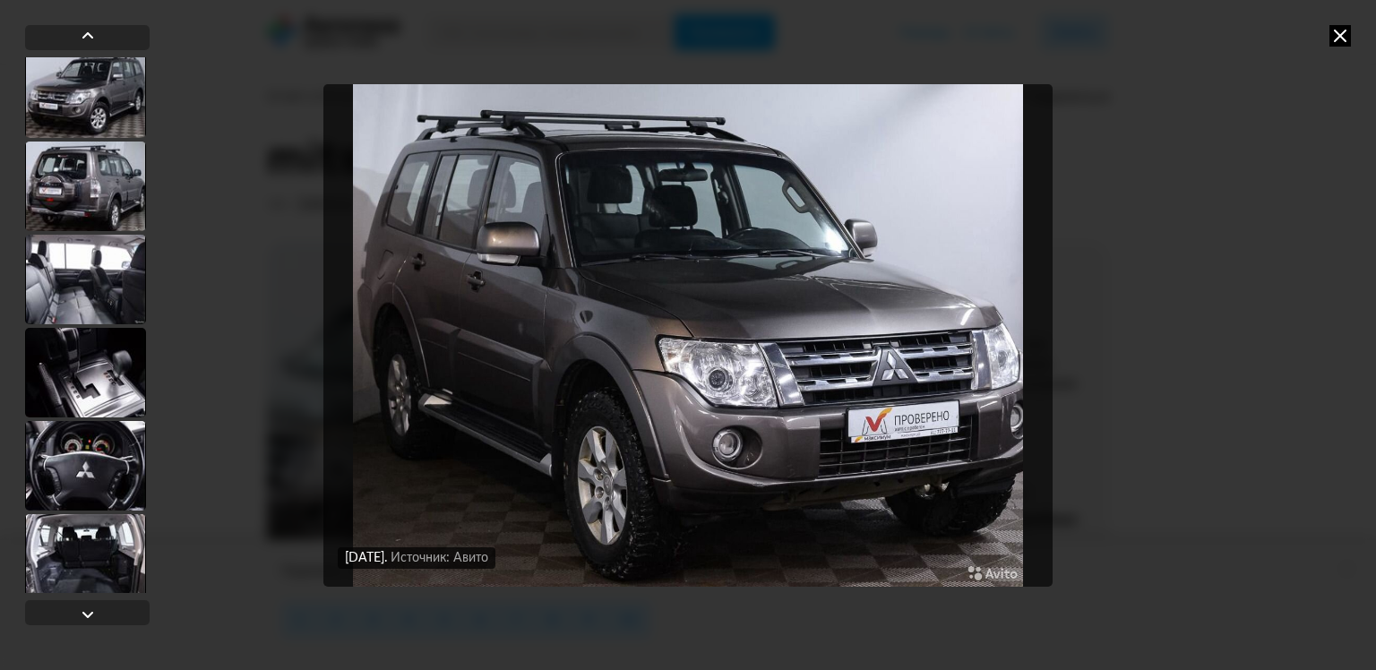
scroll to position [5242, 0]
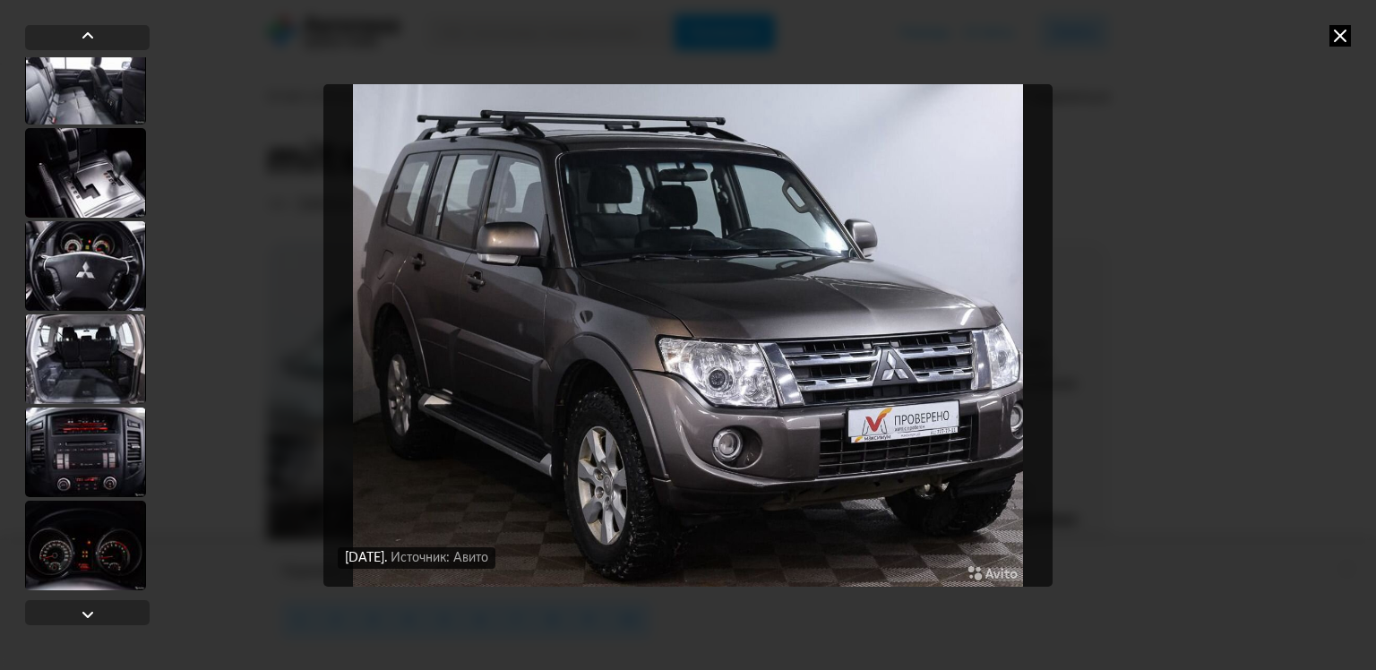
click at [91, 379] on div at bounding box center [85, 359] width 121 height 90
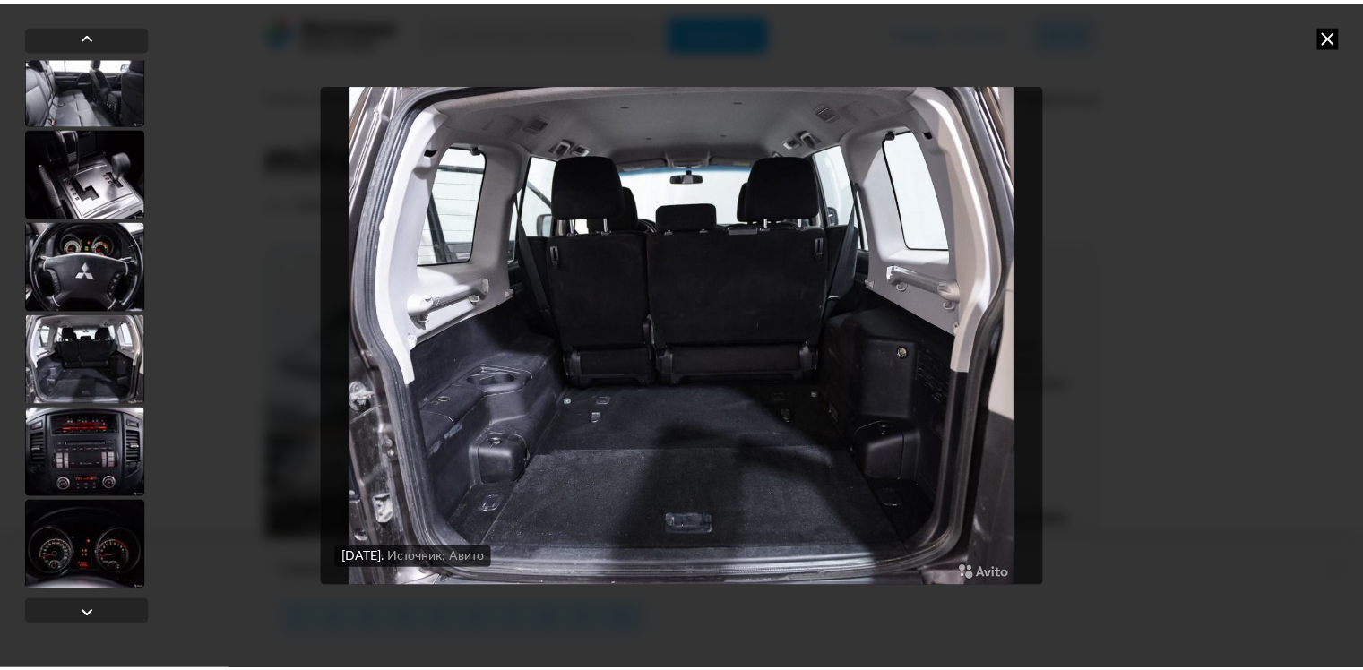
scroll to position [5240, 0]
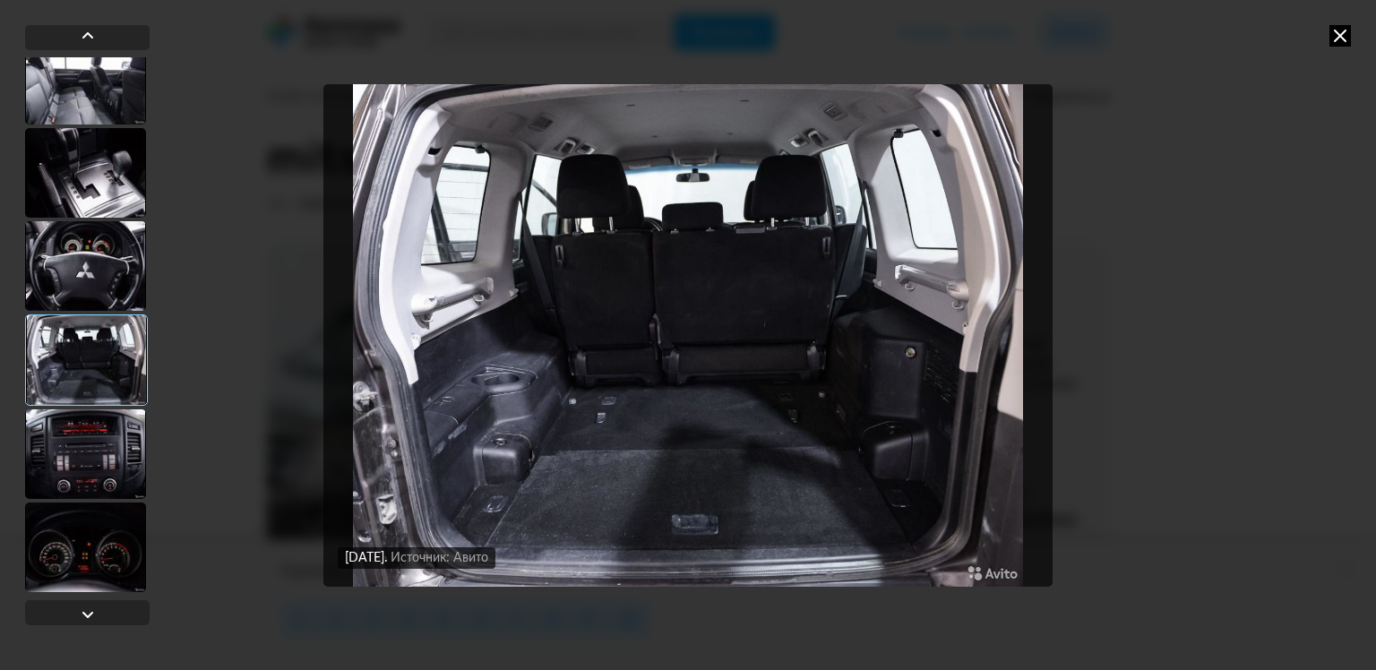
click at [87, 434] on div at bounding box center [85, 454] width 121 height 90
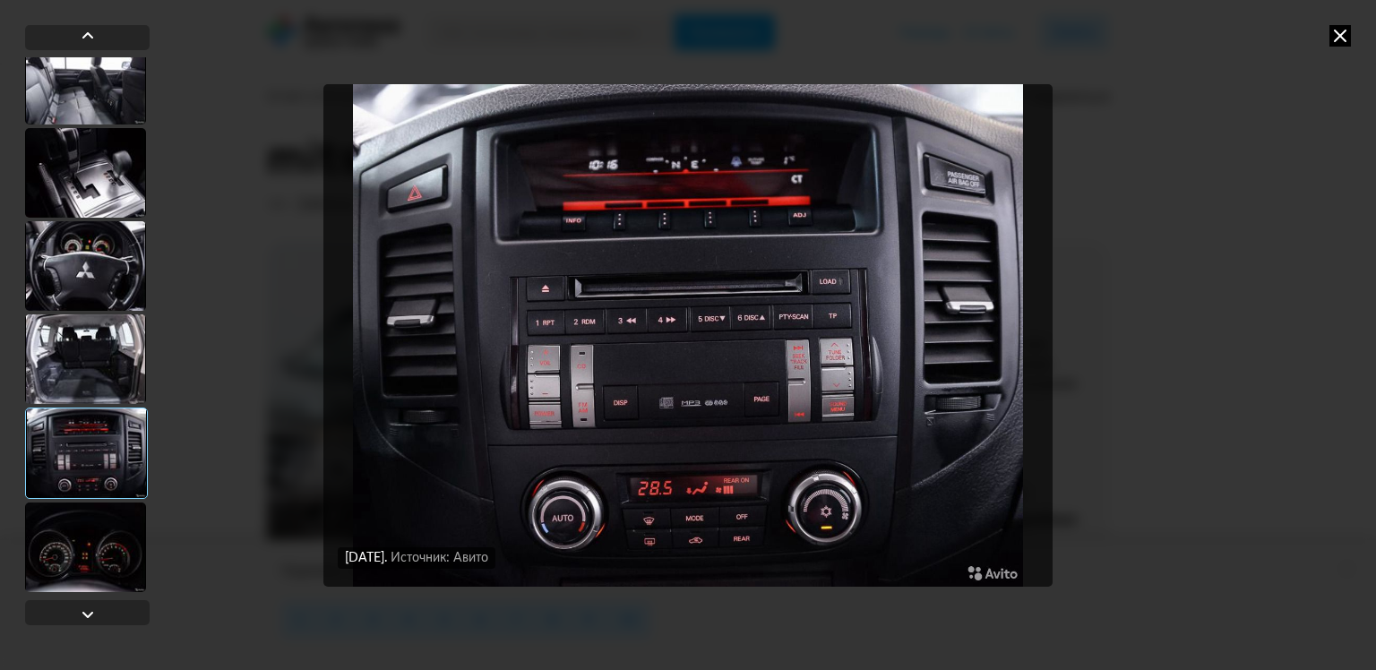
click at [82, 523] on div at bounding box center [85, 548] width 121 height 90
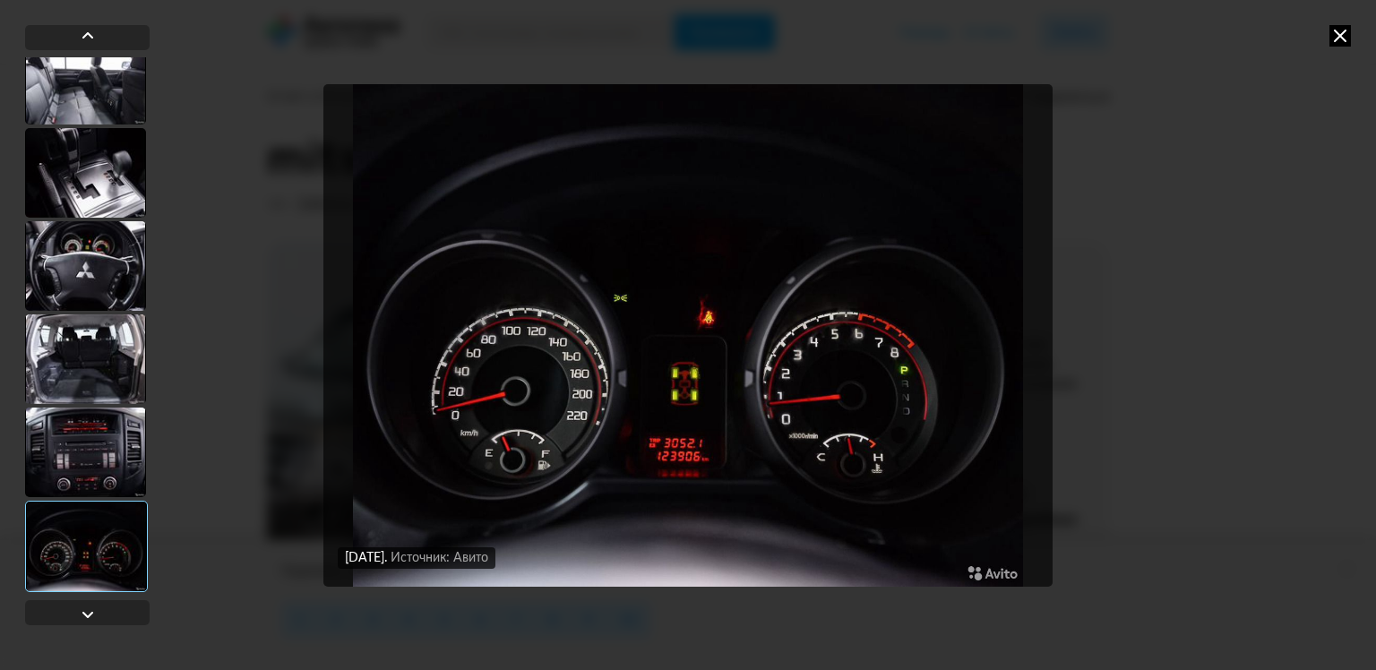
click at [1340, 37] on icon at bounding box center [1340, 36] width 22 height 22
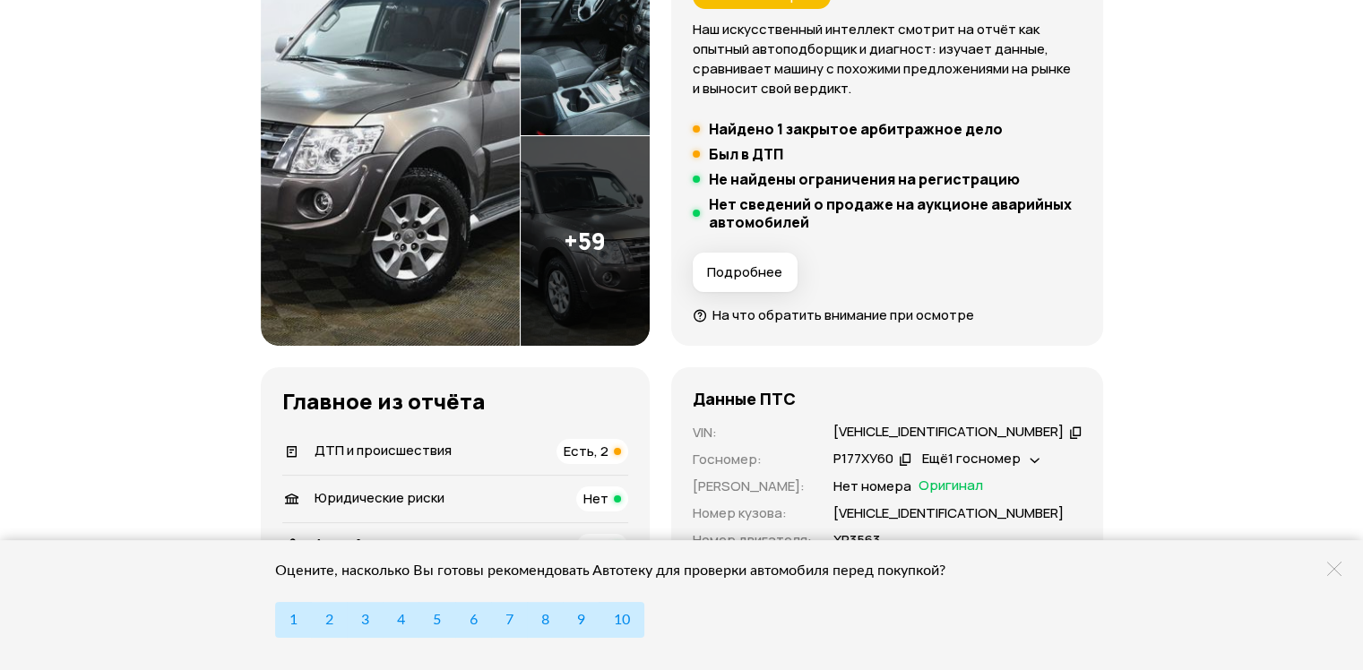
scroll to position [0, 0]
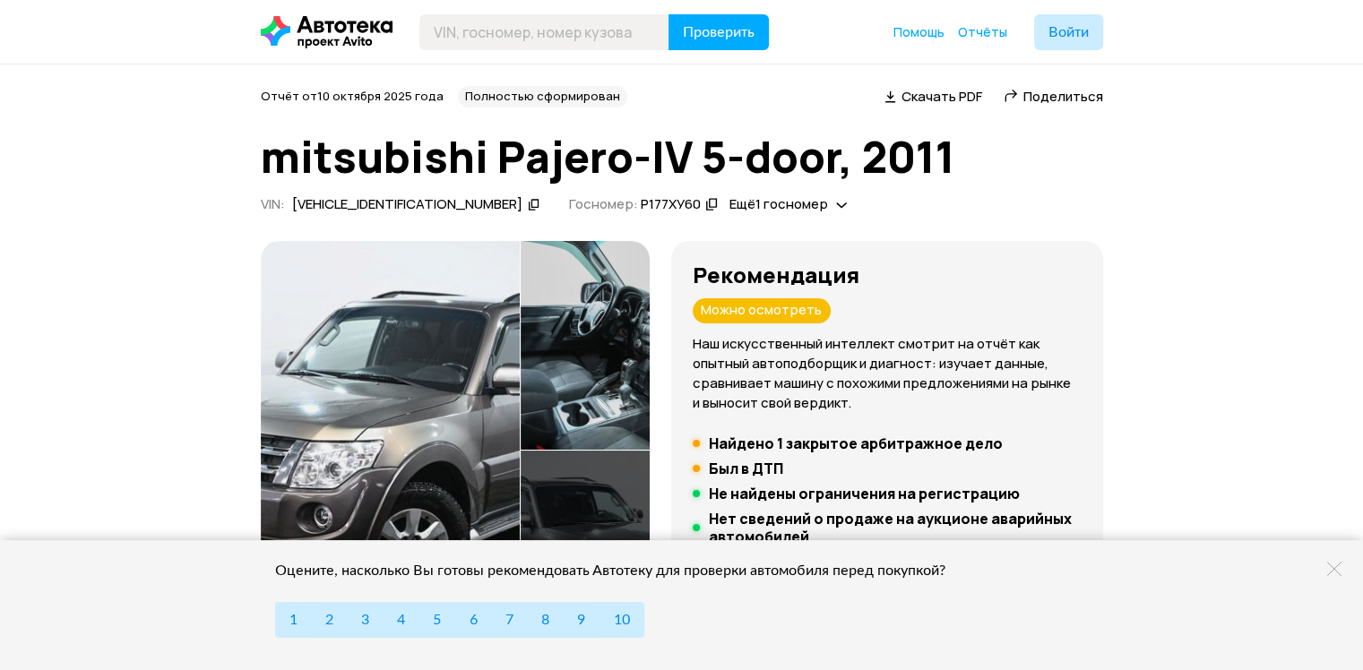
click at [947, 92] on span "Скачать PDF" at bounding box center [941, 96] width 81 height 19
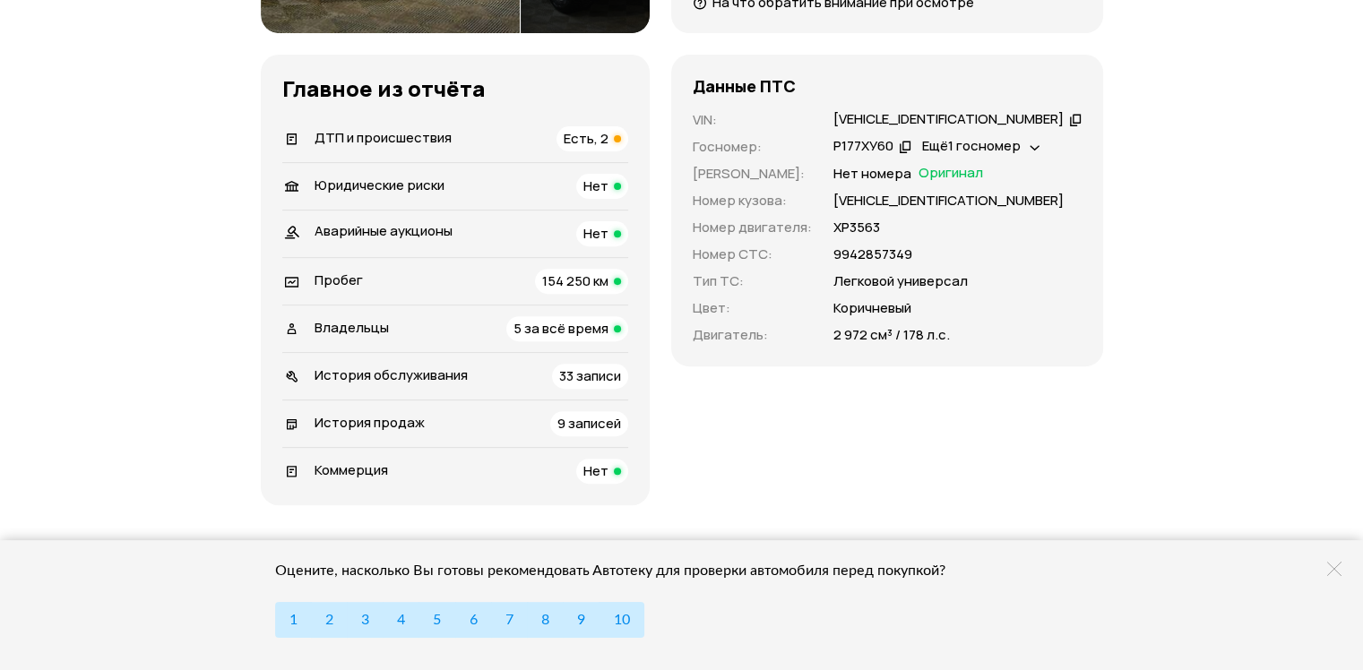
scroll to position [627, 0]
click at [495, 136] on div "ДТП и происшествия Есть, 2" at bounding box center [455, 138] width 346 height 25
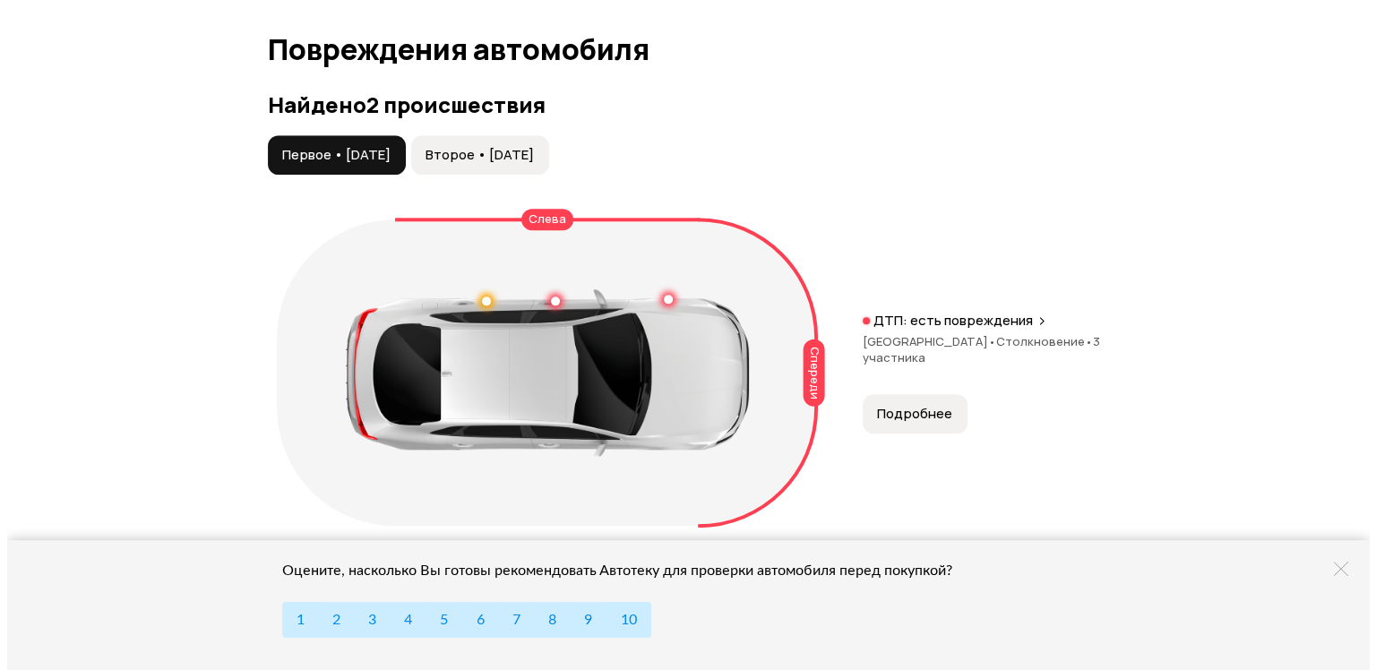
scroll to position [2043, 0]
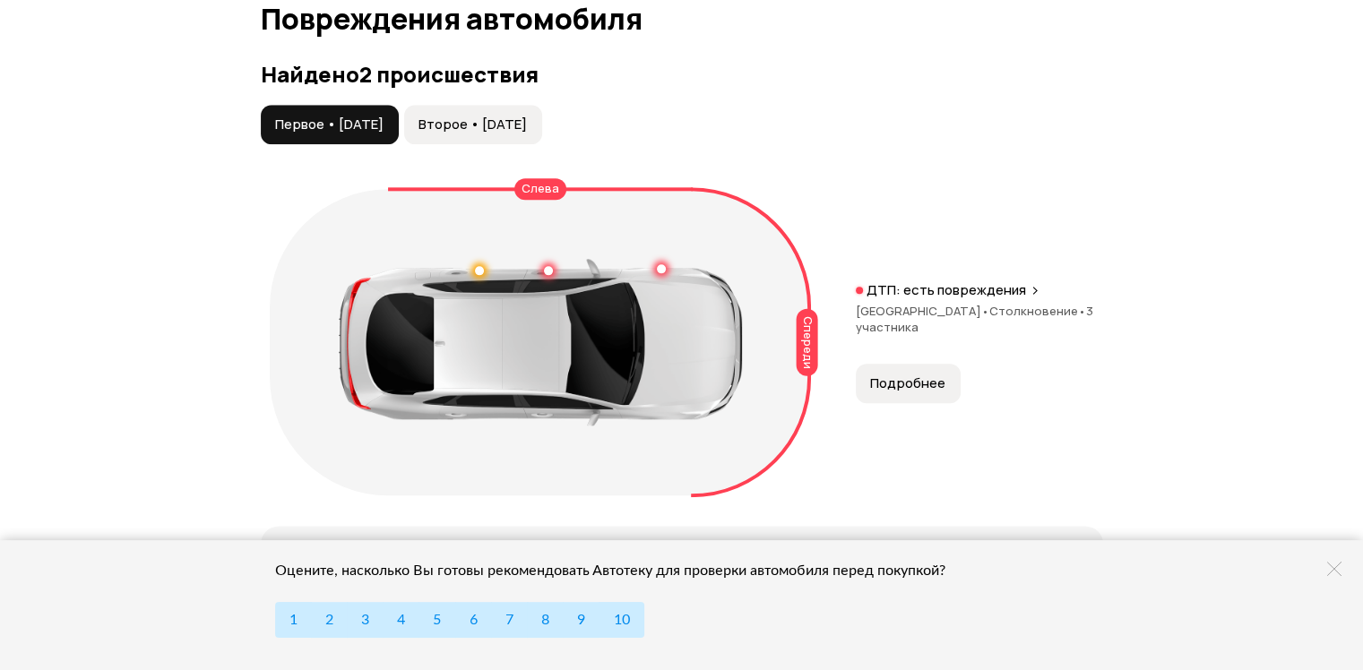
click at [925, 376] on span "Подробнее" at bounding box center [907, 383] width 75 height 18
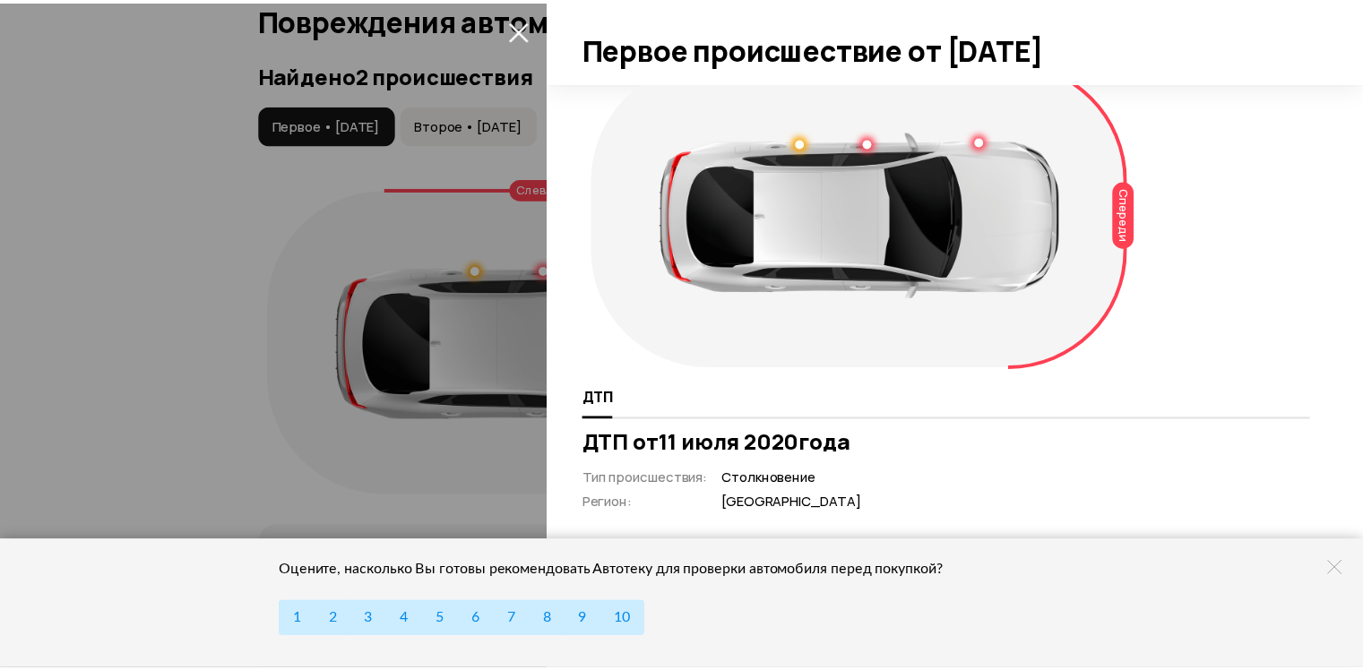
scroll to position [0, 0]
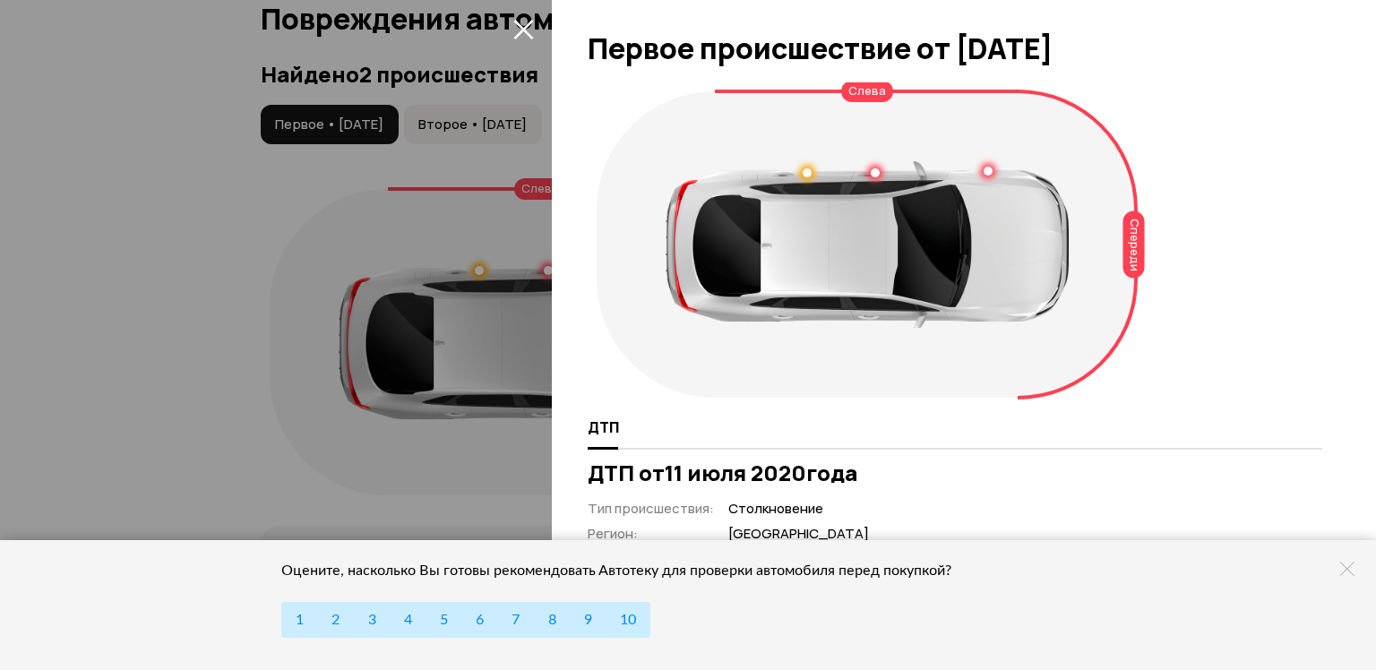
click at [530, 36] on icon "закрыть" at bounding box center [523, 30] width 20 height 20
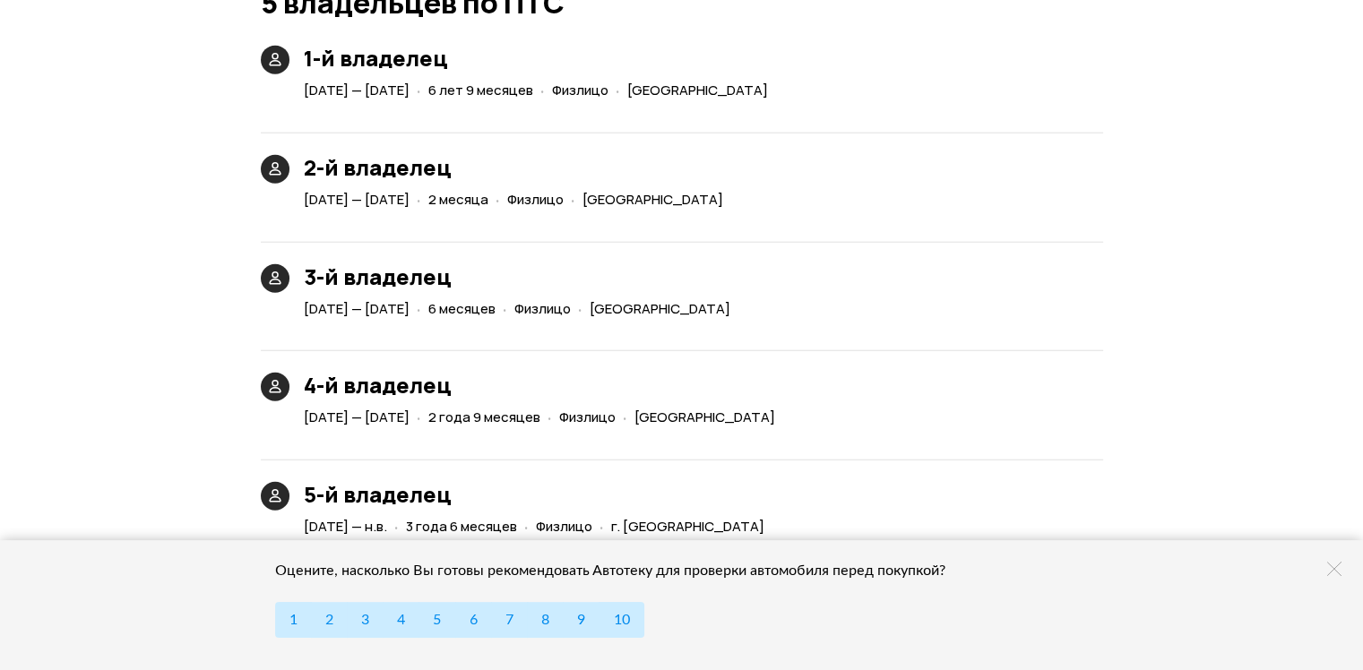
scroll to position [4551, 0]
